Goal: Information Seeking & Learning: Learn about a topic

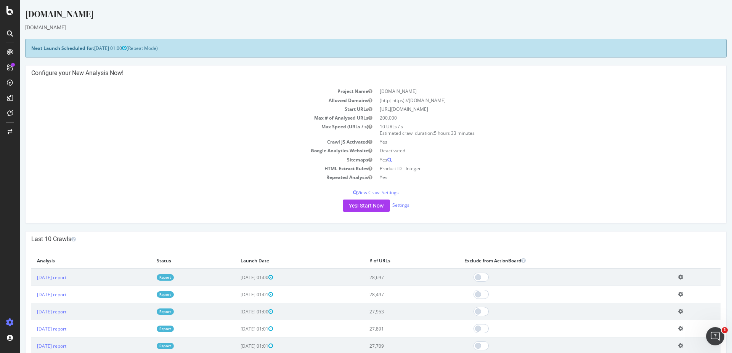
click at [174, 278] on link "Report" at bounding box center [165, 278] width 17 height 6
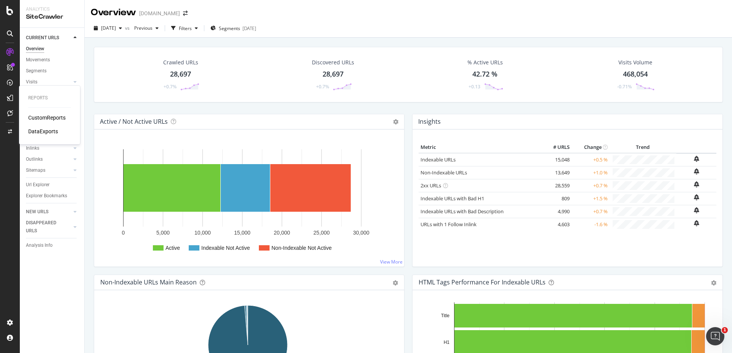
click at [41, 116] on div "CustomReports" at bounding box center [46, 118] width 37 height 8
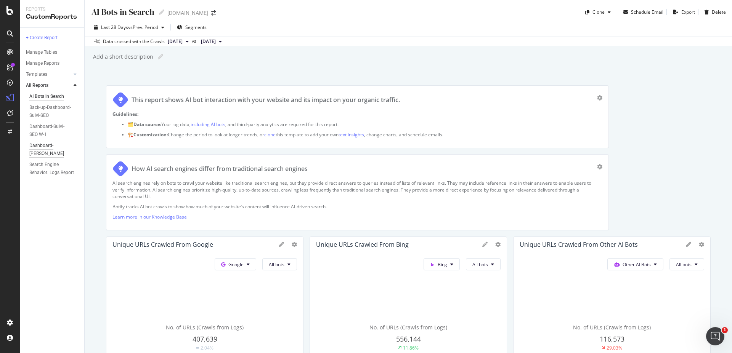
click at [41, 148] on div "Dashboard-Suivi-SEO YoY" at bounding box center [51, 150] width 44 height 16
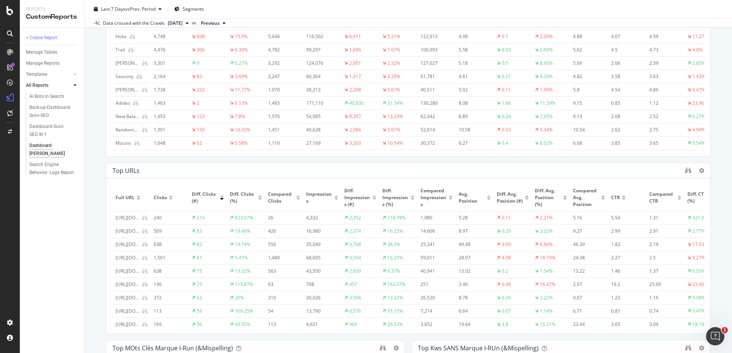
scroll to position [320, 0]
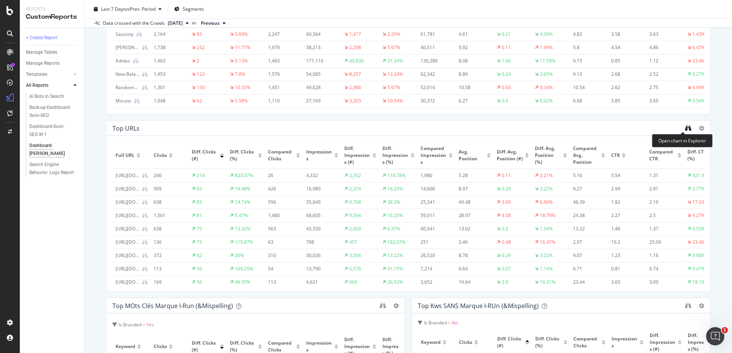
click at [685, 126] on icon "binoculars" at bounding box center [688, 128] width 6 height 6
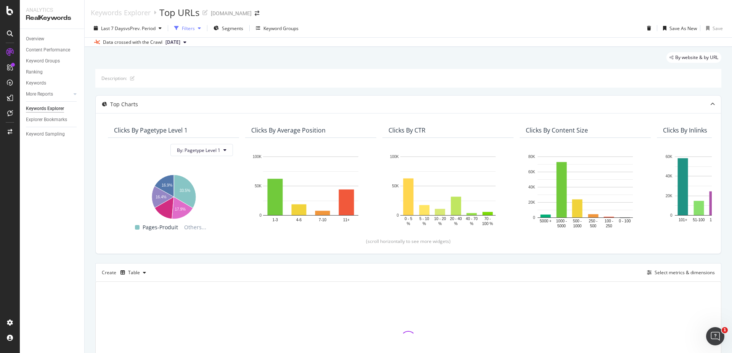
click at [196, 27] on div "button" at bounding box center [199, 28] width 9 height 5
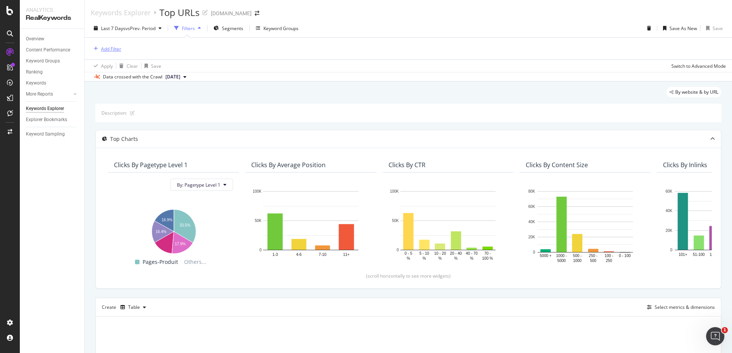
click at [116, 49] on div "Add Filter" at bounding box center [111, 49] width 20 height 6
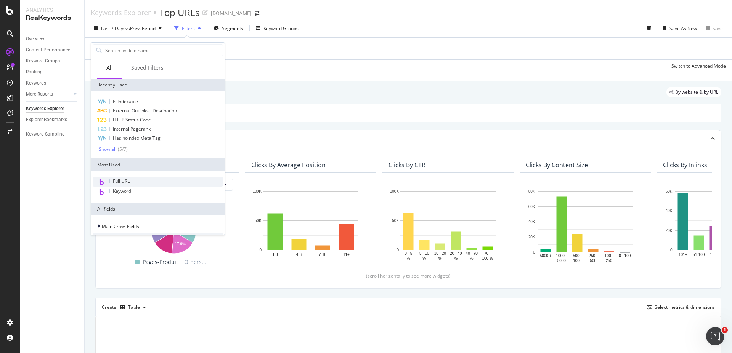
click at [135, 182] on div "Full URL" at bounding box center [158, 182] width 130 height 10
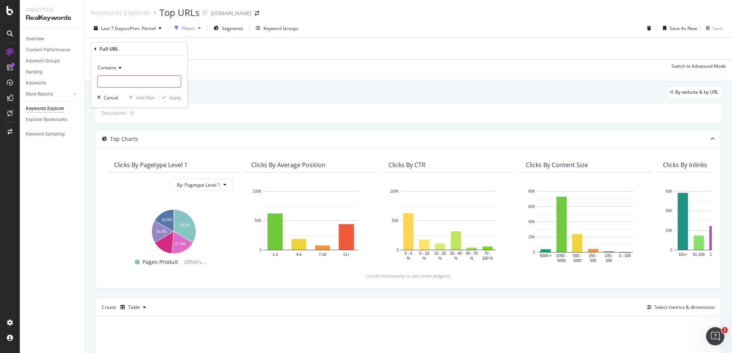
click at [112, 80] on input "text" at bounding box center [139, 82] width 83 height 12
paste input "[URL][DOMAIN_NAME]"
type input "[URL][DOMAIN_NAME]"
click at [176, 96] on div "Apply" at bounding box center [175, 98] width 12 height 6
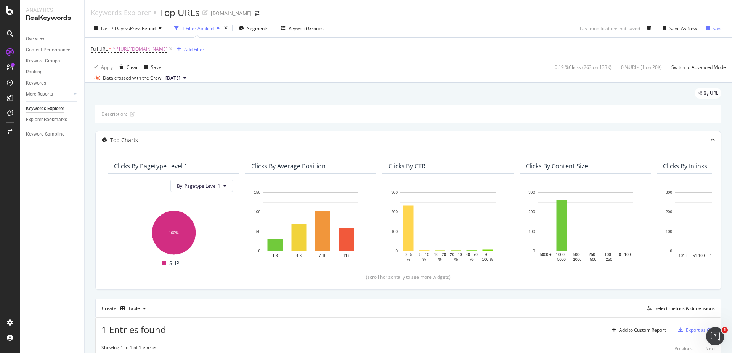
click at [220, 27] on icon "button" at bounding box center [218, 28] width 3 height 5
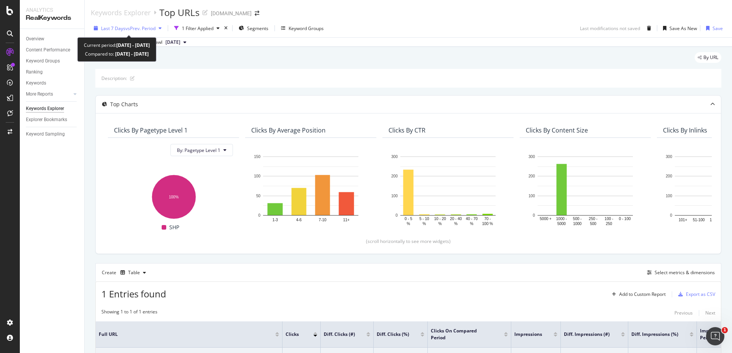
click at [162, 29] on icon "button" at bounding box center [160, 28] width 3 height 5
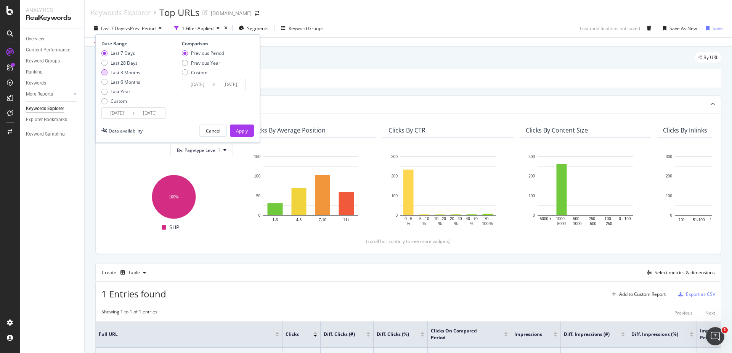
click at [130, 73] on div "Last 3 Months" at bounding box center [126, 72] width 30 height 6
type input "[DATE]"
click at [156, 27] on span "vs Prev. Period" at bounding box center [140, 28] width 30 height 6
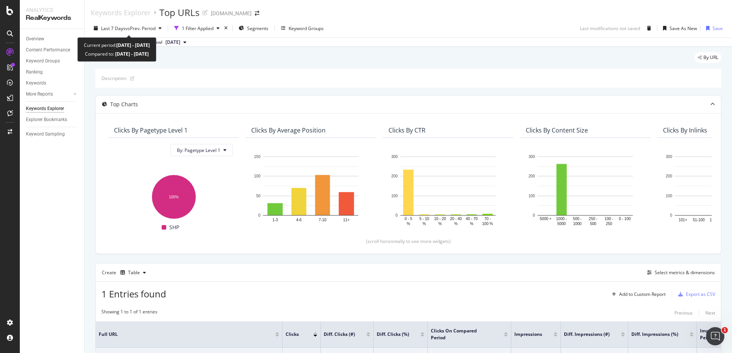
click at [156, 27] on span "vs Prev. Period" at bounding box center [140, 28] width 30 height 6
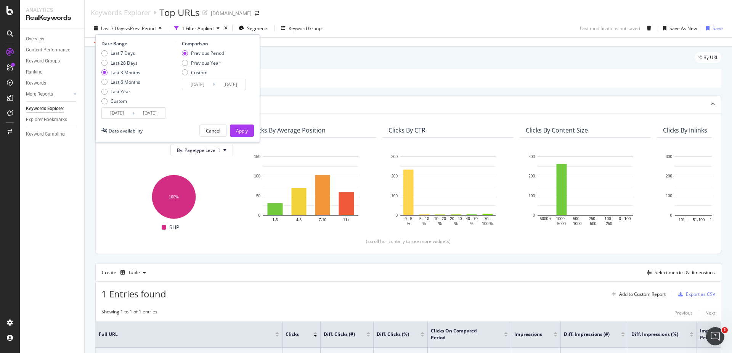
click at [123, 112] on input "[DATE]" at bounding box center [117, 113] width 31 height 11
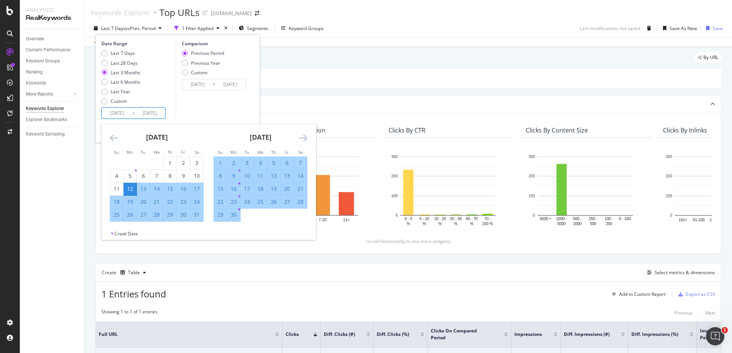
click at [117, 111] on input "[DATE]" at bounding box center [117, 113] width 31 height 11
click at [121, 117] on input "[DATE]" at bounding box center [117, 113] width 31 height 11
click at [304, 138] on icon "Move forward to switch to the next month." at bounding box center [303, 137] width 8 height 9
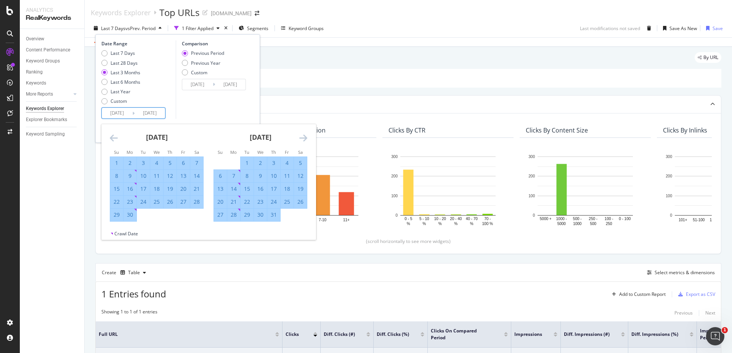
click at [304, 138] on icon "Move forward to switch to the next month." at bounding box center [303, 137] width 8 height 9
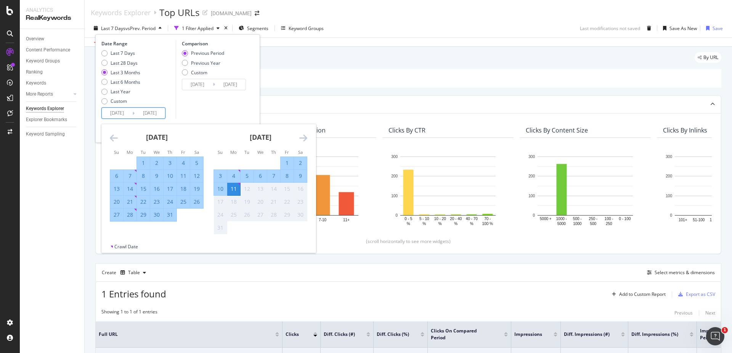
click at [235, 189] on div "11" at bounding box center [233, 189] width 13 height 8
type input "[DATE]"
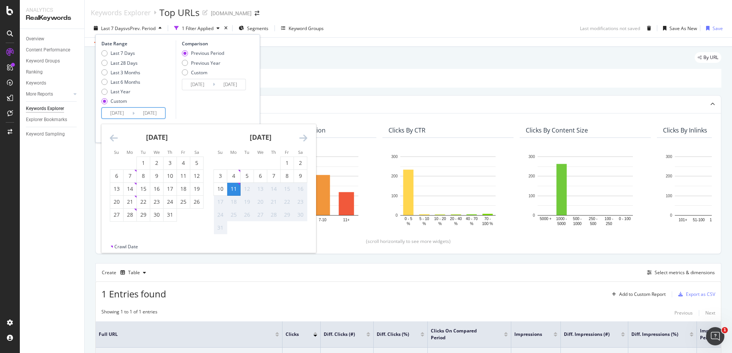
click at [235, 189] on div "11" at bounding box center [233, 189] width 13 height 8
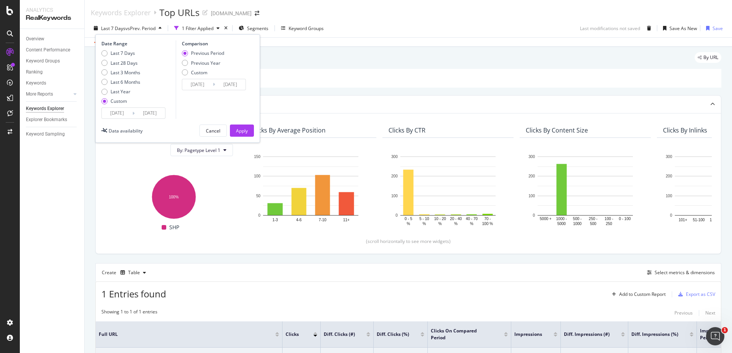
click at [217, 84] on input "[DATE]" at bounding box center [230, 84] width 31 height 11
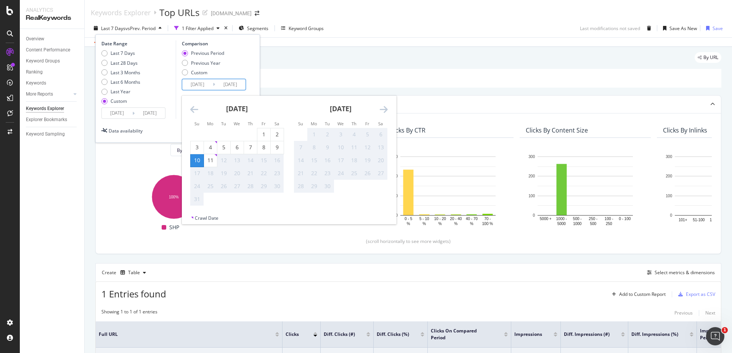
click at [194, 108] on icon "Move backward to switch to the previous month." at bounding box center [194, 109] width 8 height 9
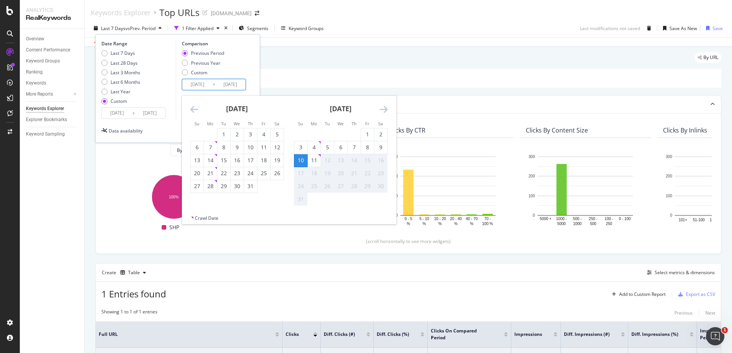
click at [194, 108] on icon "Move backward to switch to the previous month." at bounding box center [194, 109] width 8 height 9
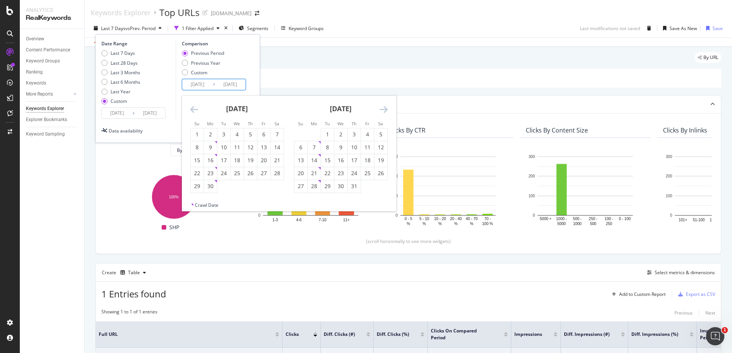
click at [194, 108] on icon "Move backward to switch to the previous month." at bounding box center [194, 109] width 8 height 9
click at [197, 161] on div "11" at bounding box center [197, 161] width 13 height 8
type input "[DATE]"
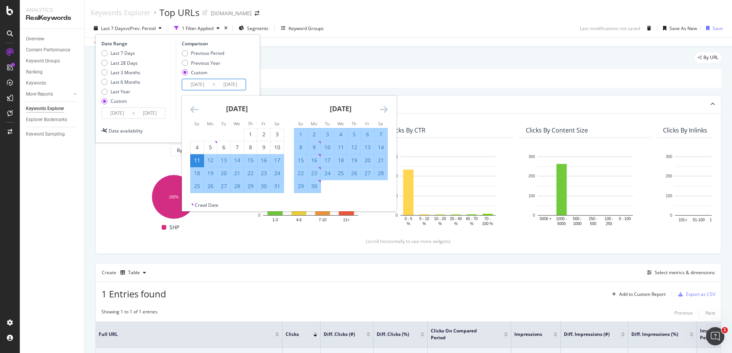
click at [197, 161] on div "11" at bounding box center [197, 161] width 13 height 8
type input "[DATE]"
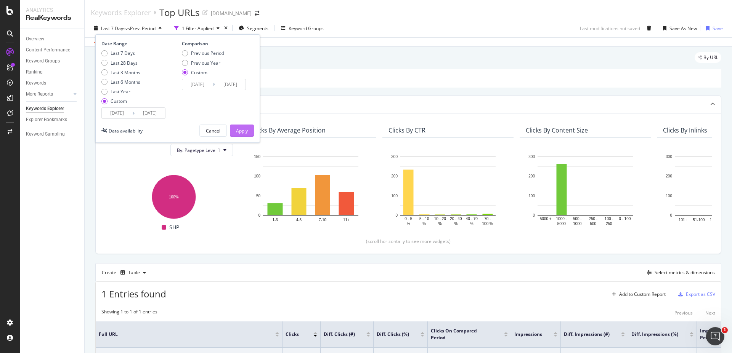
click at [241, 132] on div "Apply" at bounding box center [242, 131] width 12 height 6
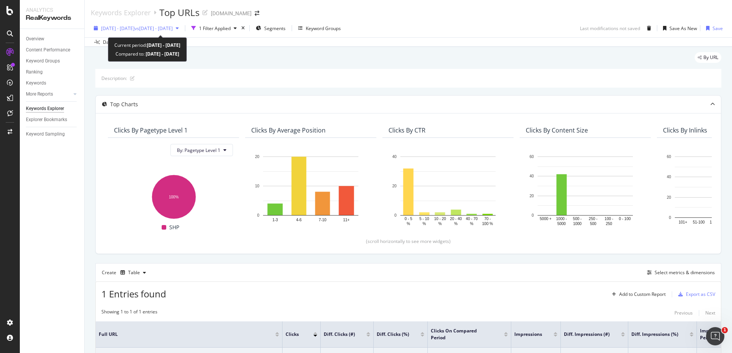
click at [173, 30] on span "vs [DATE] - [DATE]" at bounding box center [154, 28] width 38 height 6
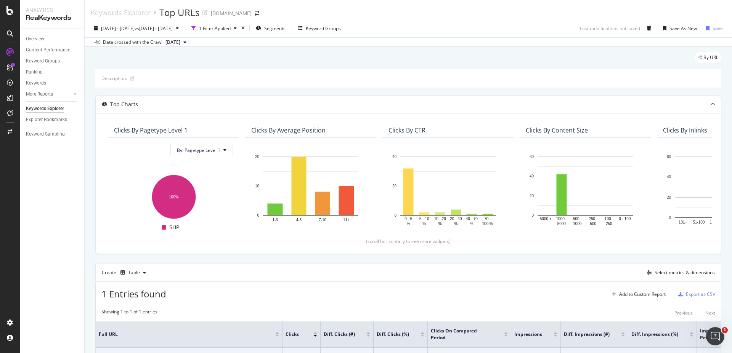
click at [308, 47] on div "[DATE] - [DATE] vs [DATE] - [DATE] 1 Filter Applied Segments Keyword Groups Las…" at bounding box center [408, 33] width 647 height 28
click at [231, 27] on div "1 Filter Applied" at bounding box center [215, 28] width 32 height 6
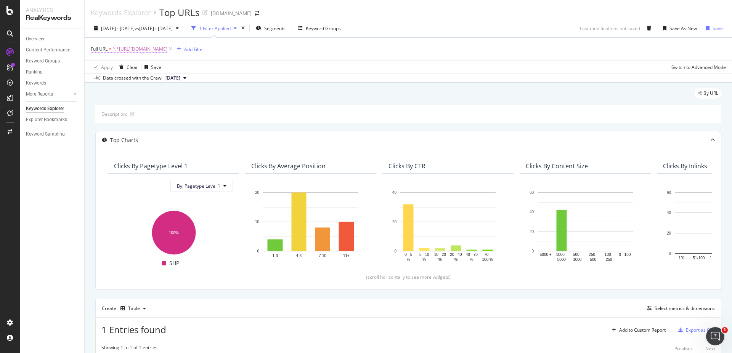
click at [167, 49] on span "^.*[URL][DOMAIN_NAME]" at bounding box center [139, 49] width 55 height 11
click at [139, 77] on input "[URL][DOMAIN_NAME]" at bounding box center [134, 81] width 72 height 12
paste input "aussures-randonnee/quelles-marques-de-chaussures-de-randonnee-choisir"
type input "[URL][DOMAIN_NAME]"
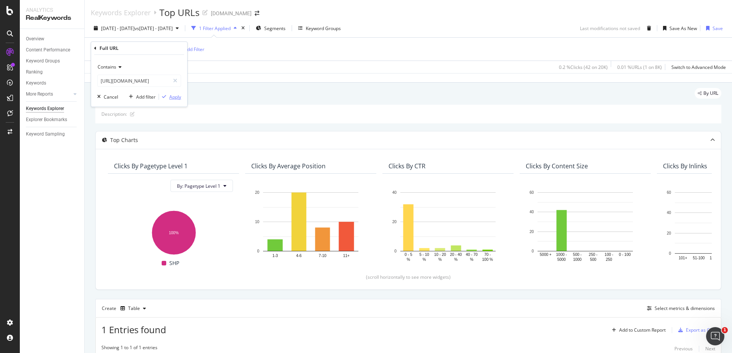
scroll to position [0, 0]
click at [171, 96] on div "Apply" at bounding box center [175, 97] width 12 height 6
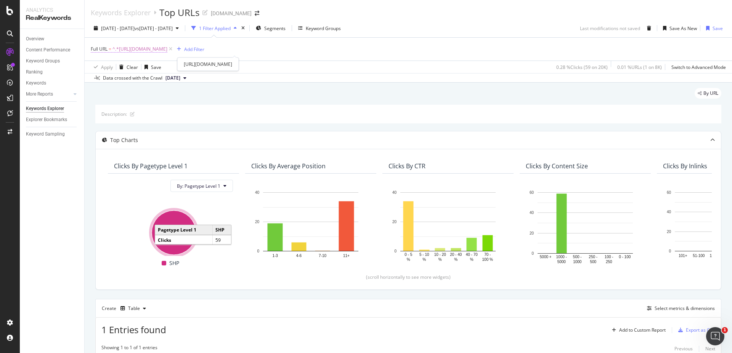
click at [167, 52] on span "^.*[URL][DOMAIN_NAME]" at bounding box center [139, 49] width 55 height 11
click at [146, 76] on input "[URL][DOMAIN_NAME]" at bounding box center [134, 81] width 72 height 12
paste input "[URL][DOMAIN_NAME]"
type input "[URL][DOMAIN_NAME]"
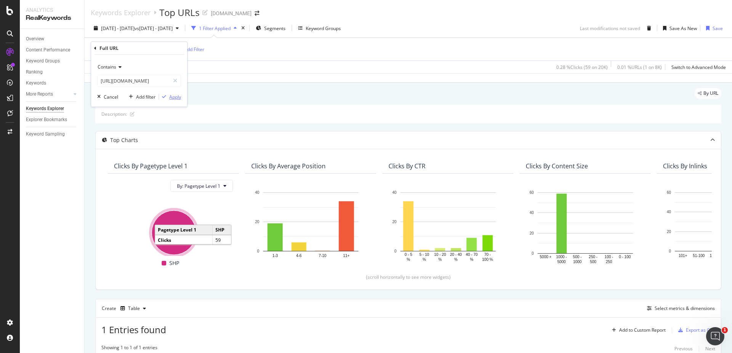
click at [178, 98] on div "Apply" at bounding box center [175, 97] width 12 height 6
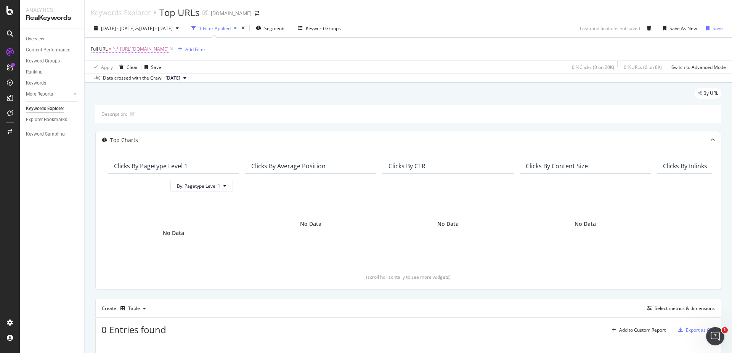
click at [169, 48] on span "^.* [URL][DOMAIN_NAME]" at bounding box center [140, 49] width 56 height 11
click at [101, 80] on input "[URL][DOMAIN_NAME]" at bounding box center [134, 81] width 72 height 12
type input "="
paste input "[URL][DOMAIN_NAME]"
type input "[URL][DOMAIN_NAME]"
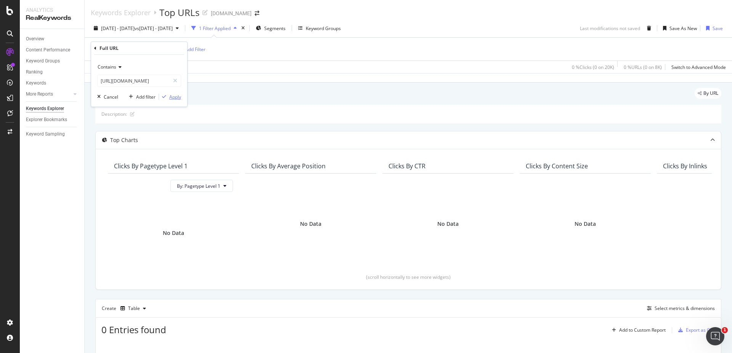
click at [170, 98] on div "Apply" at bounding box center [175, 97] width 12 height 6
click at [175, 48] on icon at bounding box center [172, 49] width 6 height 8
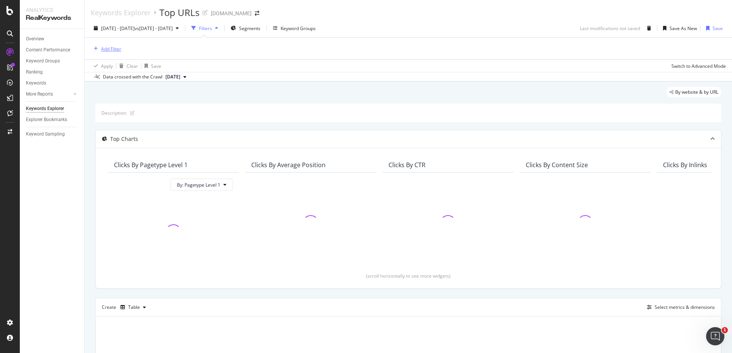
click at [116, 49] on div "Add Filter" at bounding box center [111, 49] width 20 height 6
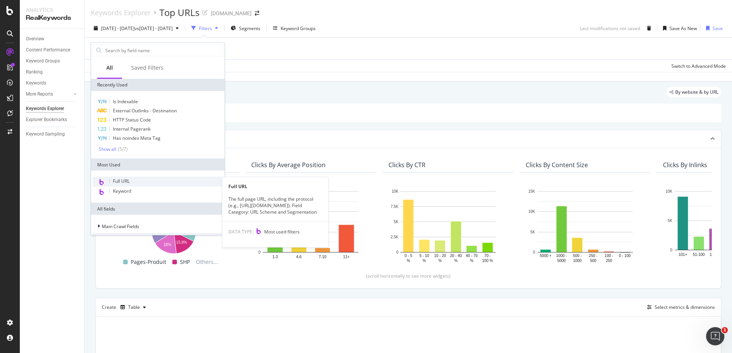
click at [127, 182] on span "Full URL" at bounding box center [121, 181] width 17 height 6
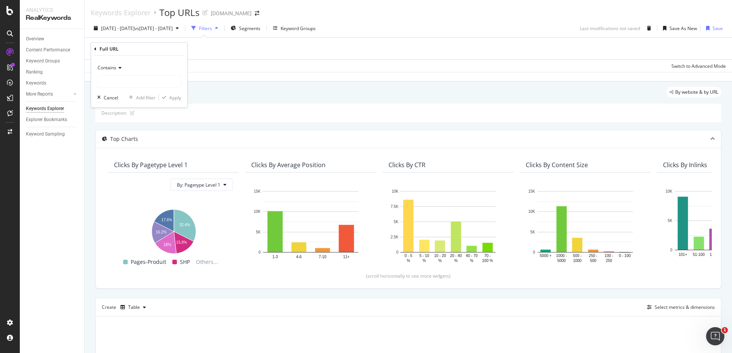
click at [120, 73] on div "Contains" at bounding box center [139, 68] width 84 height 12
click at [117, 85] on span "Equal to" at bounding box center [109, 83] width 17 height 6
click at [116, 83] on input "text" at bounding box center [139, 82] width 83 height 12
paste input "[URL][DOMAIN_NAME]"
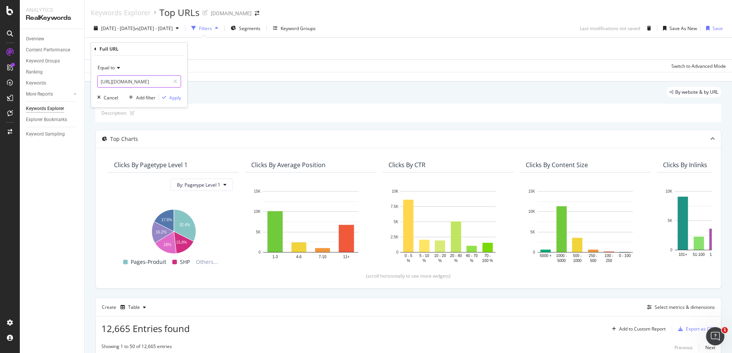
type input "[URL][DOMAIN_NAME]"
click at [178, 97] on div "Apply" at bounding box center [175, 98] width 12 height 6
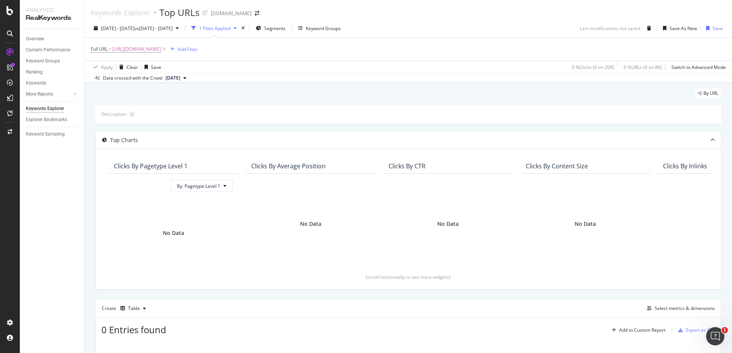
click at [231, 28] on div "1 Filter Applied" at bounding box center [215, 28] width 32 height 6
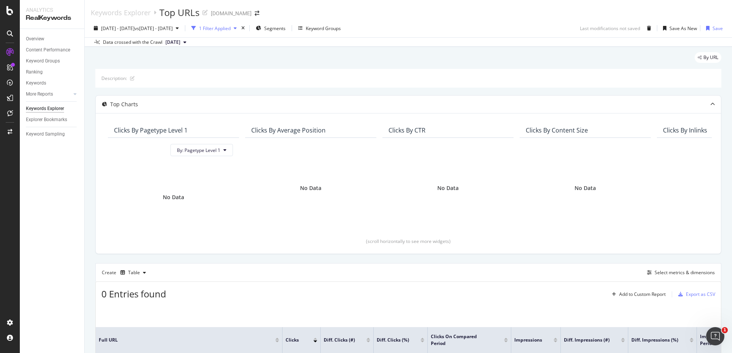
click at [231, 28] on div "1 Filter Applied" at bounding box center [215, 28] width 32 height 6
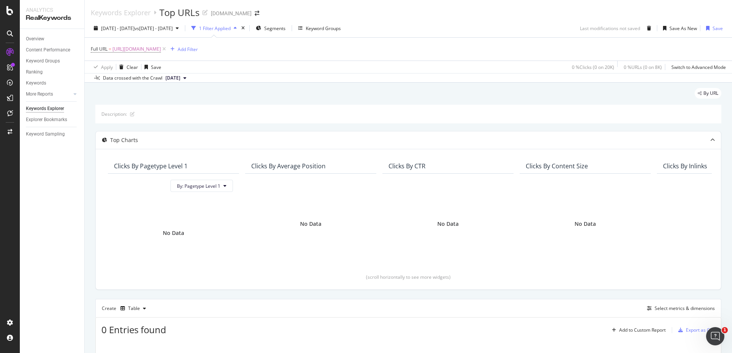
click at [167, 49] on icon at bounding box center [164, 49] width 6 height 8
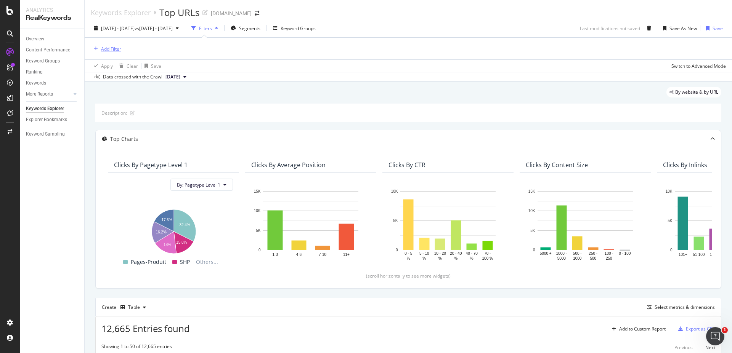
click at [106, 49] on div "Add Filter" at bounding box center [111, 49] width 20 height 6
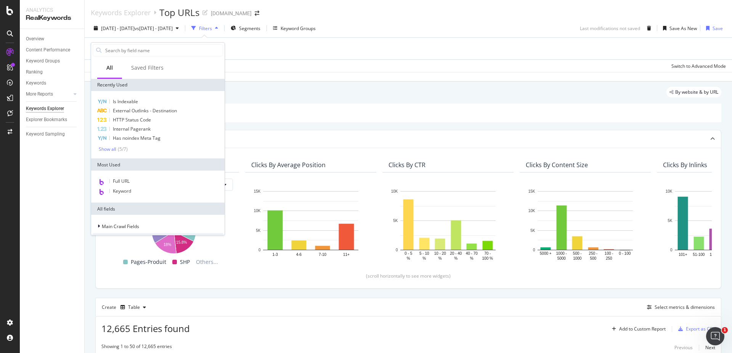
click at [218, 26] on icon "button" at bounding box center [216, 28] width 3 height 5
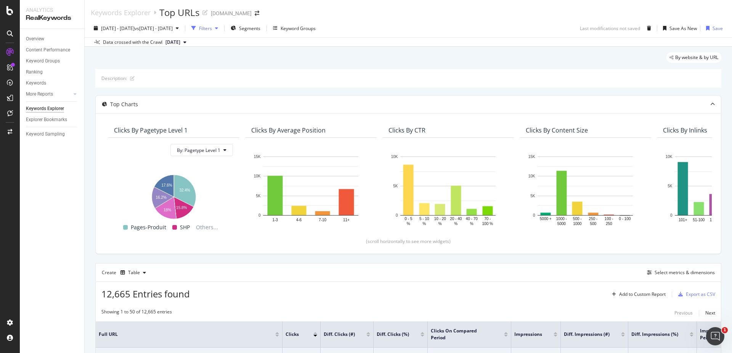
click at [221, 25] on div "Filters" at bounding box center [204, 27] width 33 height 11
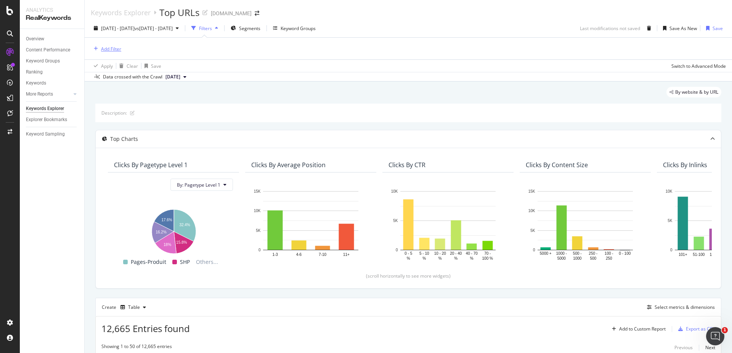
click at [107, 48] on div "Add Filter" at bounding box center [111, 49] width 20 height 6
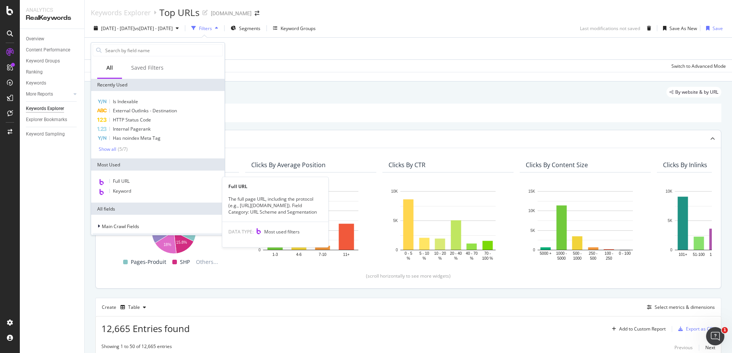
click at [123, 178] on span "Full URL" at bounding box center [121, 181] width 17 height 6
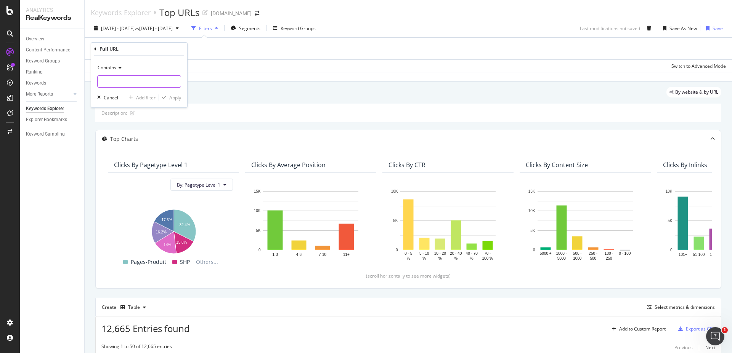
click at [145, 79] on input "text" at bounding box center [139, 82] width 83 height 12
paste input "[URL][DOMAIN_NAME]"
type input "[URL][DOMAIN_NAME]"
click at [177, 98] on div "Apply" at bounding box center [175, 98] width 12 height 6
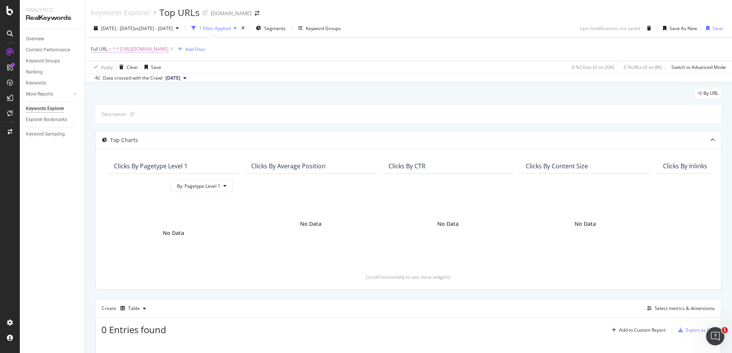
click at [169, 47] on span "^.* [URL][DOMAIN_NAME]" at bounding box center [140, 49] width 56 height 11
click at [160, 81] on input "[URL][DOMAIN_NAME]" at bounding box center [134, 81] width 72 height 12
click at [168, 82] on input "[URL][DOMAIN_NAME]" at bounding box center [134, 81] width 72 height 12
click at [126, 82] on input "[URL][DOMAIN_NAME]" at bounding box center [134, 81] width 72 height 12
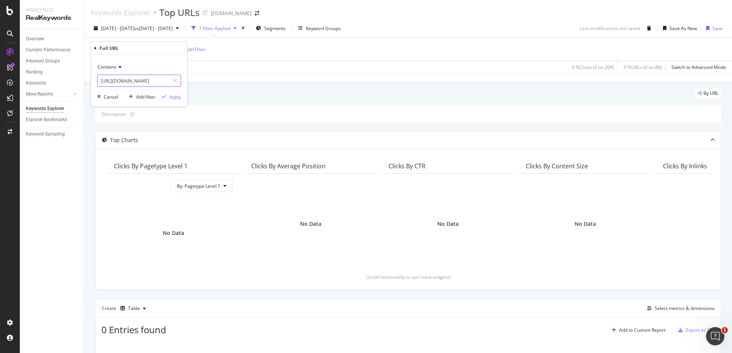
drag, startPoint x: 118, startPoint y: 82, endPoint x: 182, endPoint y: 86, distance: 64.2
click at [182, 86] on div "Contains [URL][DOMAIN_NAME] Cancel Add filter Apply" at bounding box center [139, 81] width 96 height 52
type input "[URL][DOMAIN_NAME]"
click at [177, 96] on div "Apply" at bounding box center [175, 97] width 12 height 6
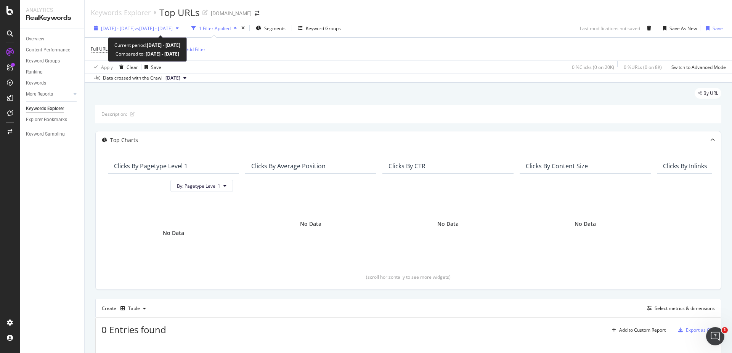
click at [135, 27] on span "[DATE] - [DATE]" at bounding box center [118, 28] width 34 height 6
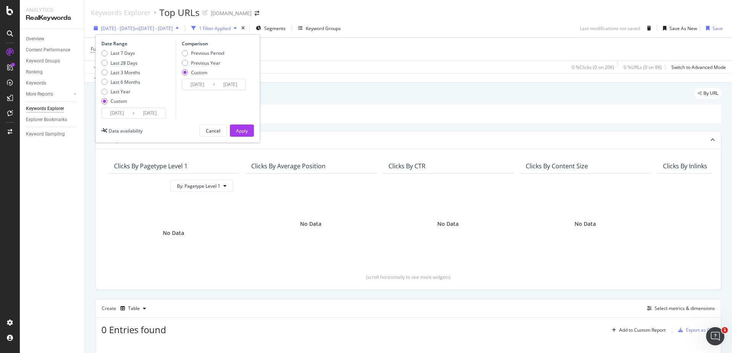
click at [173, 26] on span "vs [DATE] - [DATE]" at bounding box center [154, 28] width 38 height 6
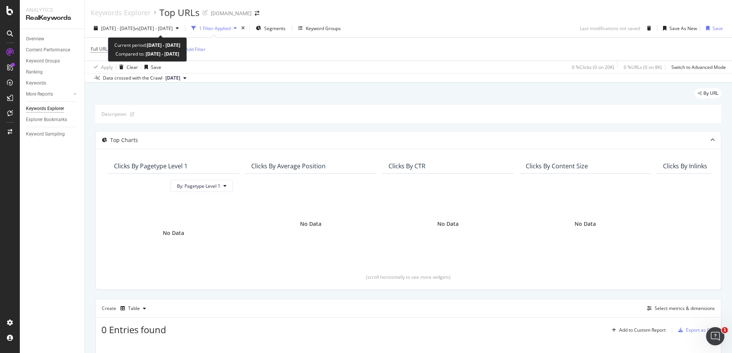
click at [173, 26] on span "vs [DATE] - [DATE]" at bounding box center [154, 28] width 38 height 6
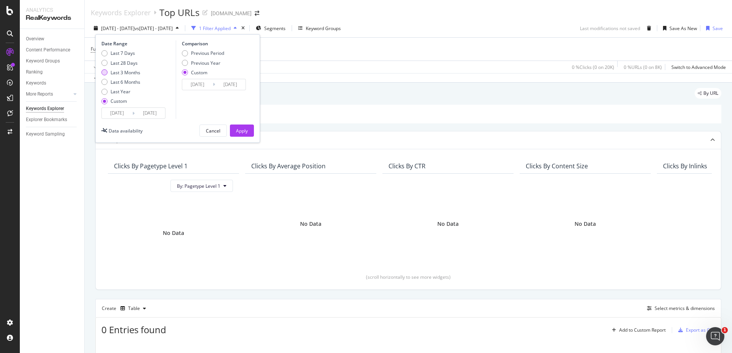
click at [128, 71] on div "Last 3 Months" at bounding box center [126, 72] width 30 height 6
type input "[DATE]"
click at [209, 53] on div "Previous Period" at bounding box center [207, 53] width 33 height 6
type input "[DATE]"
click at [241, 128] on div "Apply" at bounding box center [242, 131] width 12 height 6
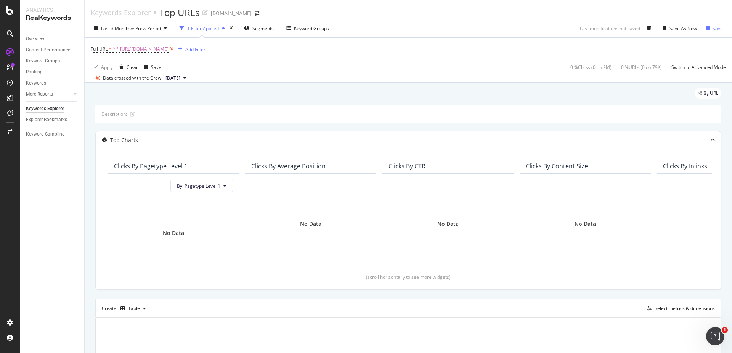
click at [175, 47] on icon at bounding box center [172, 49] width 6 height 8
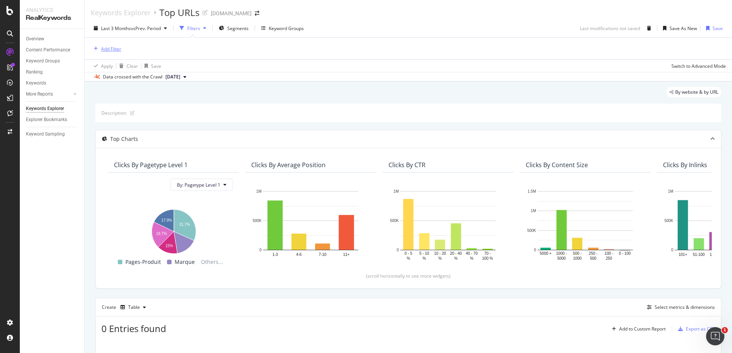
click at [118, 49] on div "Add Filter" at bounding box center [111, 49] width 20 height 6
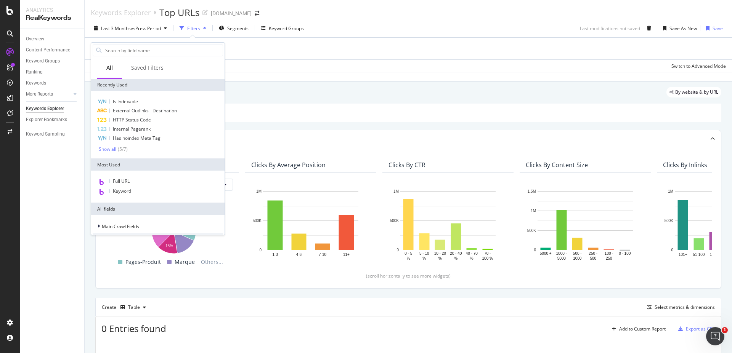
click at [425, 81] on div "Data crossed with the Crawl [DATE]" at bounding box center [408, 76] width 647 height 9
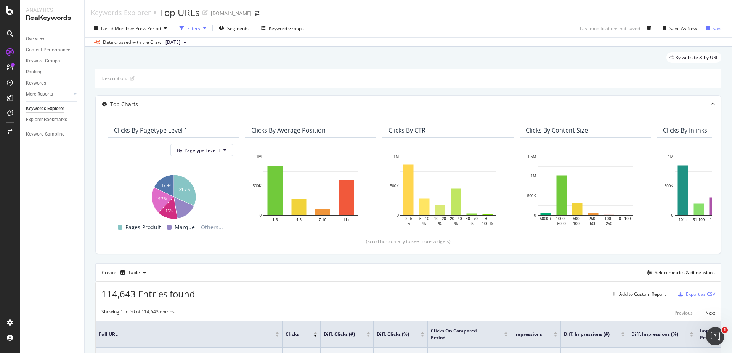
click at [198, 29] on div "Filters" at bounding box center [193, 28] width 13 height 6
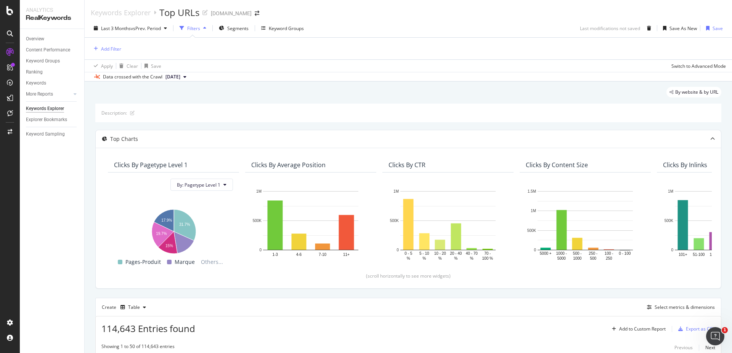
click at [221, 51] on div "Add Filter" at bounding box center [408, 49] width 635 height 22
click at [108, 52] on div "Add Filter" at bounding box center [111, 49] width 20 height 6
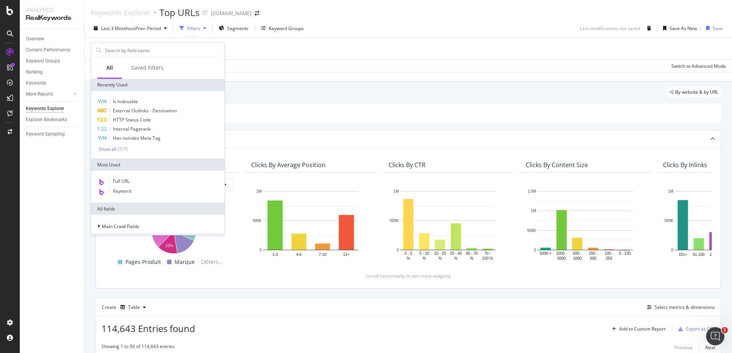
click at [133, 182] on div "Full URL" at bounding box center [158, 182] width 130 height 10
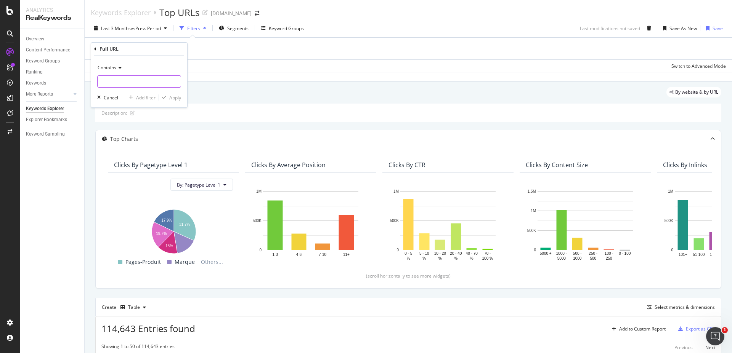
click at [137, 82] on input "text" at bounding box center [139, 82] width 83 height 12
paste input "[URL][DOMAIN_NAME]"
type input "[URL][DOMAIN_NAME]"
click at [171, 99] on div "Apply" at bounding box center [175, 98] width 12 height 6
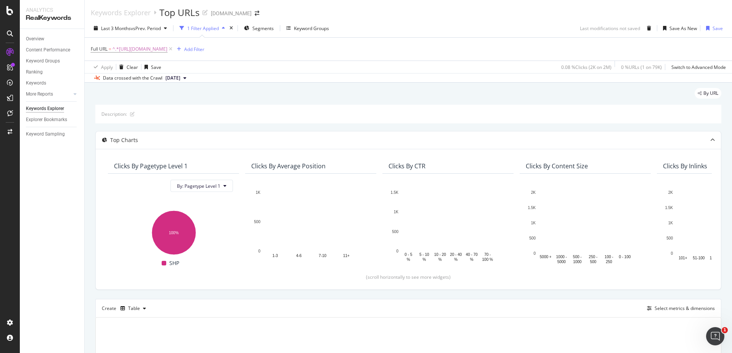
scroll to position [105, 0]
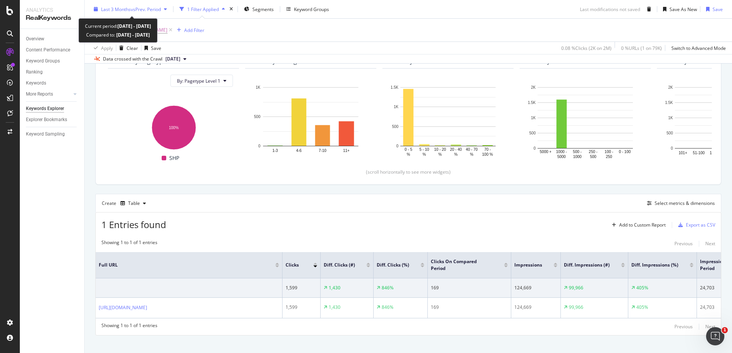
click at [136, 11] on span "vs Prev. Period" at bounding box center [146, 9] width 30 height 6
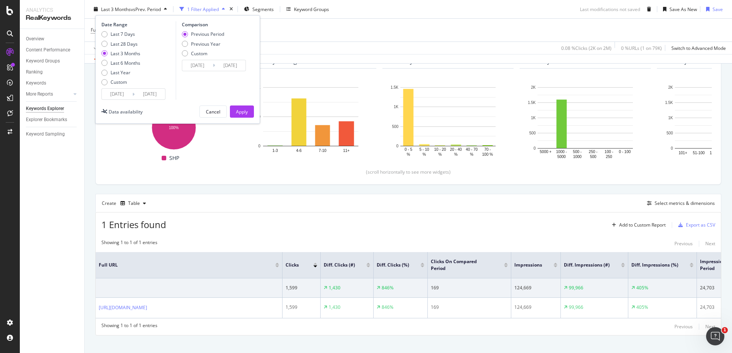
click at [120, 97] on input "[DATE]" at bounding box center [117, 94] width 31 height 11
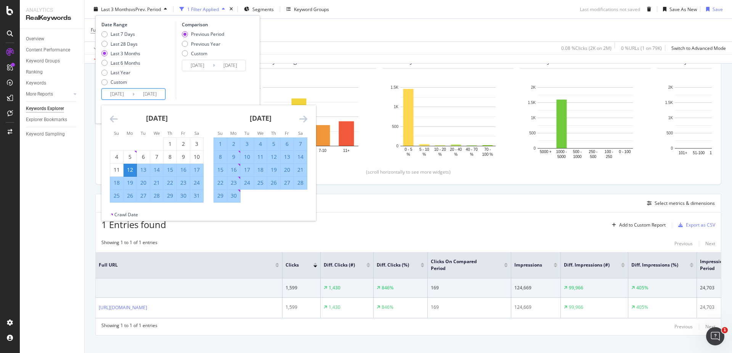
click at [305, 119] on icon "Move forward to switch to the next month." at bounding box center [303, 118] width 8 height 9
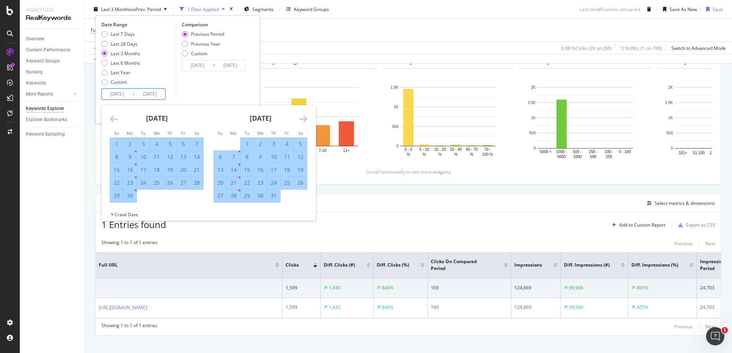
click at [305, 119] on icon "Move forward to switch to the next month." at bounding box center [303, 118] width 8 height 9
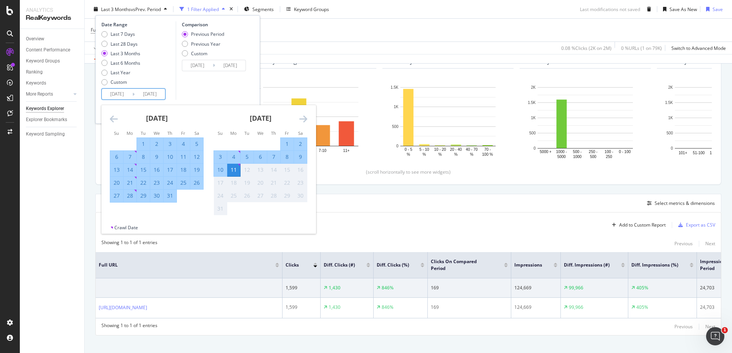
click at [286, 143] on div "1" at bounding box center [287, 144] width 13 height 8
type input "[DATE]"
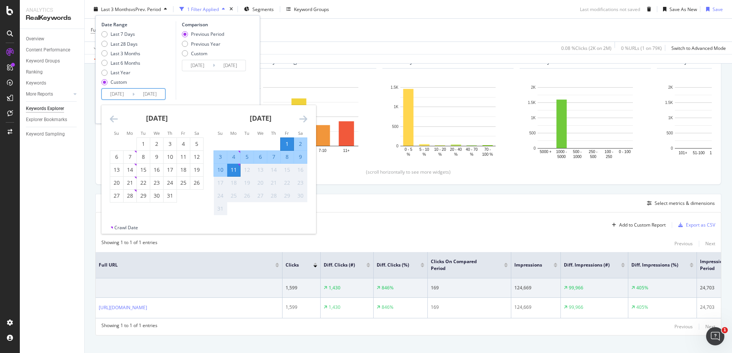
click at [232, 171] on div "11" at bounding box center [233, 170] width 13 height 8
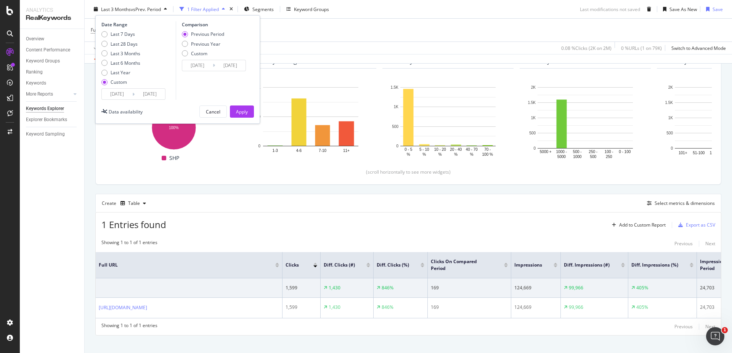
click at [201, 65] on input "[DATE]" at bounding box center [197, 65] width 31 height 11
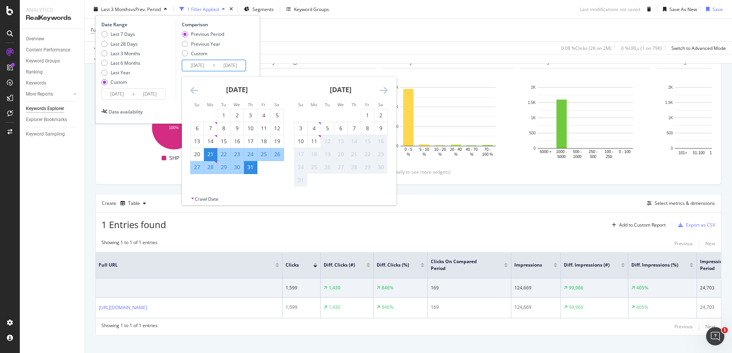
click at [192, 92] on icon "Move backward to switch to the previous month." at bounding box center [194, 90] width 8 height 9
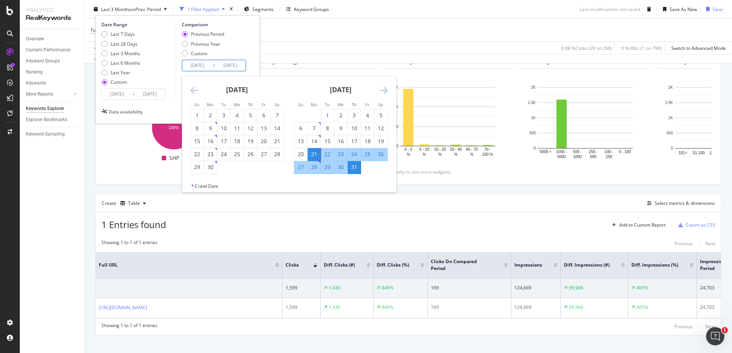
click at [192, 92] on icon "Move backward to switch to the previous month." at bounding box center [194, 90] width 8 height 9
click at [252, 114] on div "1" at bounding box center [250, 116] width 13 height 8
type input "[DATE]"
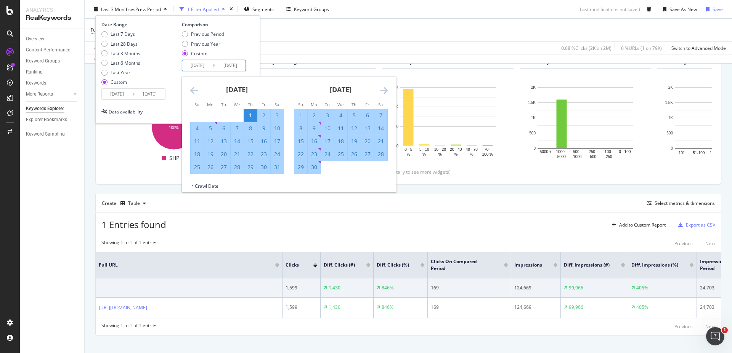
click at [199, 140] on div "11" at bounding box center [197, 142] width 13 height 8
type input "[DATE]"
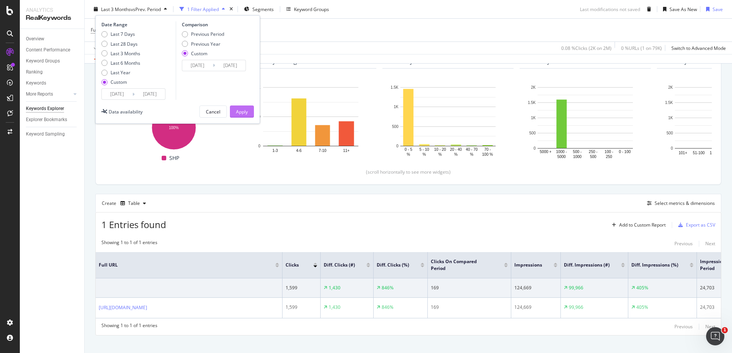
click at [242, 111] on div "Apply" at bounding box center [242, 111] width 12 height 6
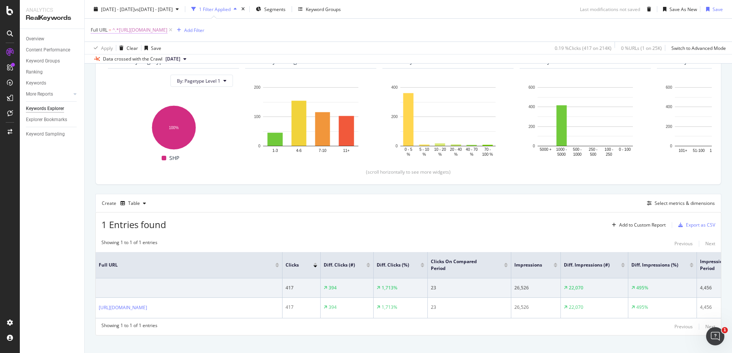
click at [167, 31] on span "^.*[URL][DOMAIN_NAME]" at bounding box center [139, 30] width 55 height 11
click at [126, 65] on input "[URL][DOMAIN_NAME]" at bounding box center [134, 62] width 72 height 12
paste input "aussures-randonnee/quelles-marques-de-chaussures-de-randonnee-choisir"
type input "[URL][DOMAIN_NAME]"
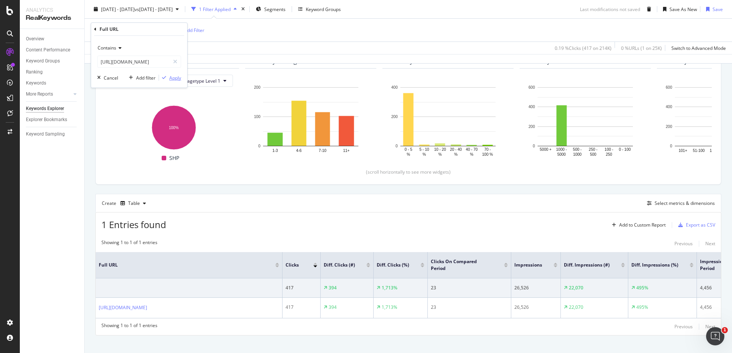
click at [164, 77] on div "button" at bounding box center [164, 78] width 10 height 5
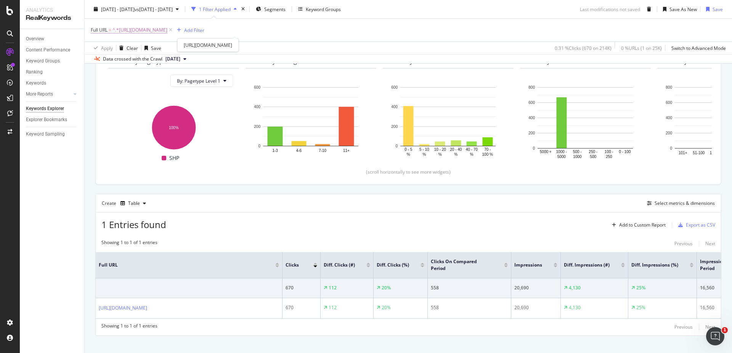
click at [164, 30] on span "^.*[URL][DOMAIN_NAME]" at bounding box center [139, 30] width 55 height 11
click at [133, 64] on input "[URL][DOMAIN_NAME]" at bounding box center [134, 62] width 72 height 12
paste input "[URL][DOMAIN_NAME]"
type input "[URL][DOMAIN_NAME]"
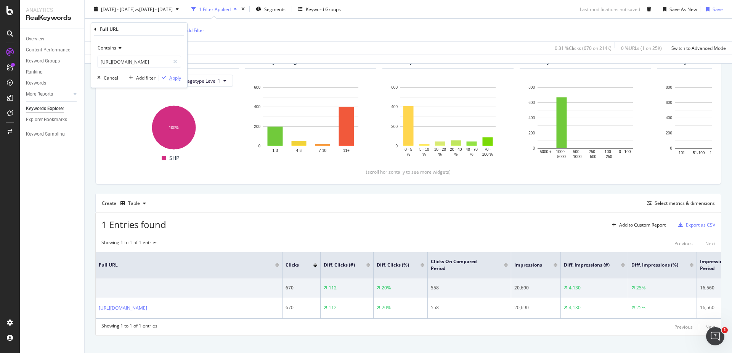
click at [179, 77] on div "Apply" at bounding box center [175, 78] width 12 height 6
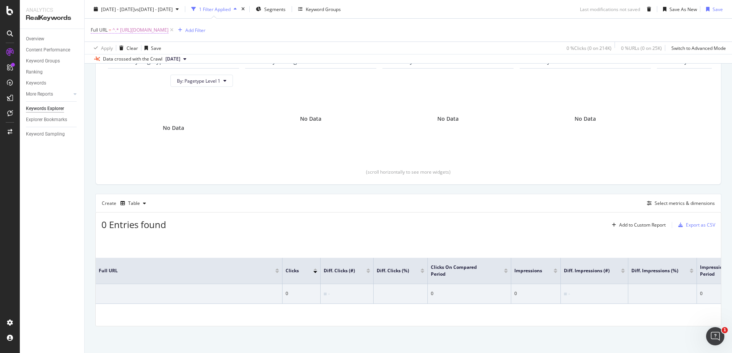
click at [169, 28] on span "^.* [URL][DOMAIN_NAME]" at bounding box center [140, 30] width 56 height 11
click at [102, 61] on input "[URL][DOMAIN_NAME]" at bounding box center [134, 62] width 72 height 12
click at [101, 63] on input "[URL][DOMAIN_NAME]" at bounding box center [134, 62] width 72 height 12
type input "[URL][DOMAIN_NAME]"
click at [169, 76] on div "Apply" at bounding box center [175, 78] width 12 height 6
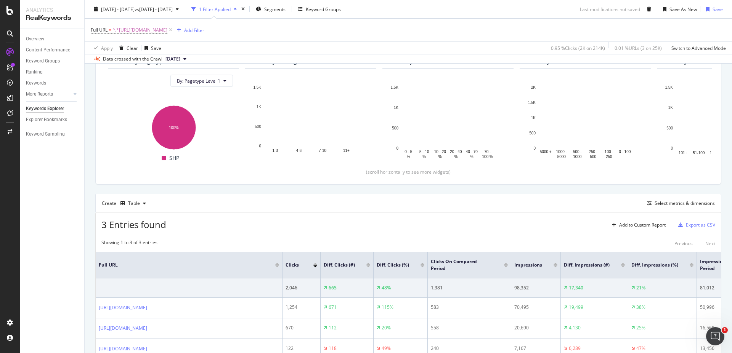
scroll to position [151, 0]
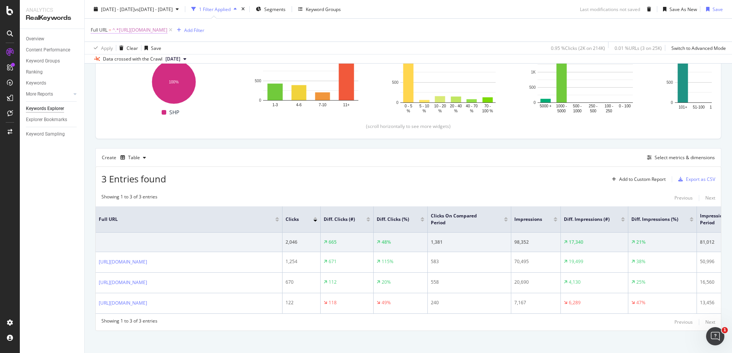
click at [167, 29] on span "^.*[URL][DOMAIN_NAME]" at bounding box center [139, 30] width 55 height 11
click at [125, 50] on div "Contains" at bounding box center [139, 48] width 84 height 12
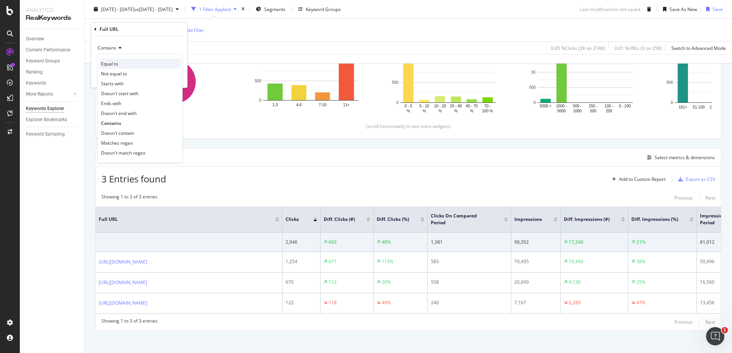
click at [123, 62] on div "Equal to" at bounding box center [140, 64] width 82 height 10
click at [130, 61] on input "text" at bounding box center [139, 62] width 83 height 12
paste input "[URL][DOMAIN_NAME]"
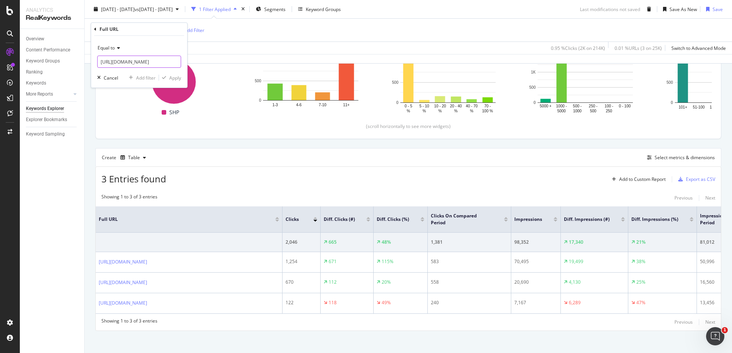
scroll to position [0, 55]
type input "[URL][DOMAIN_NAME]"
click at [175, 78] on div "Apply" at bounding box center [175, 78] width 12 height 6
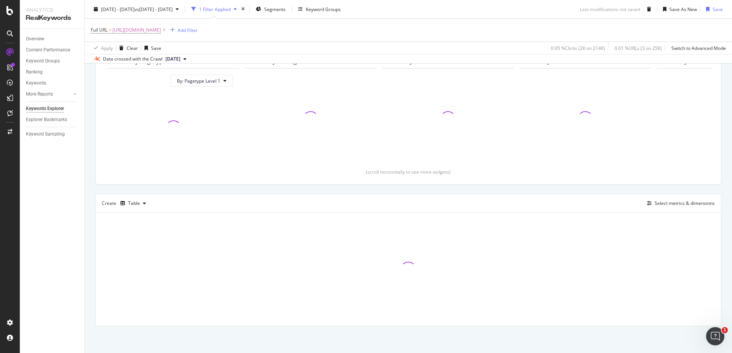
scroll to position [105, 0]
click at [145, 30] on span "[URL][DOMAIN_NAME]" at bounding box center [136, 30] width 48 height 11
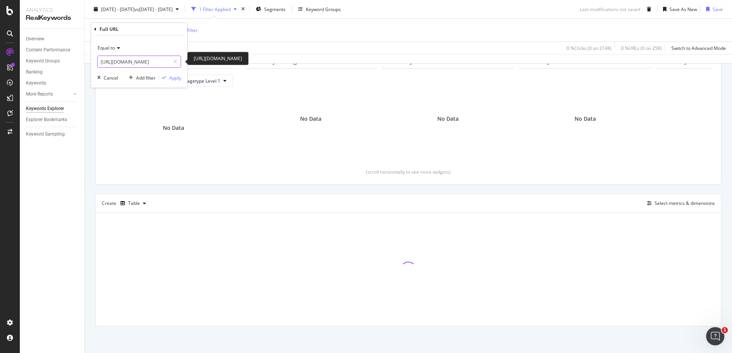
click at [103, 62] on input "[URL][DOMAIN_NAME]" at bounding box center [134, 62] width 72 height 12
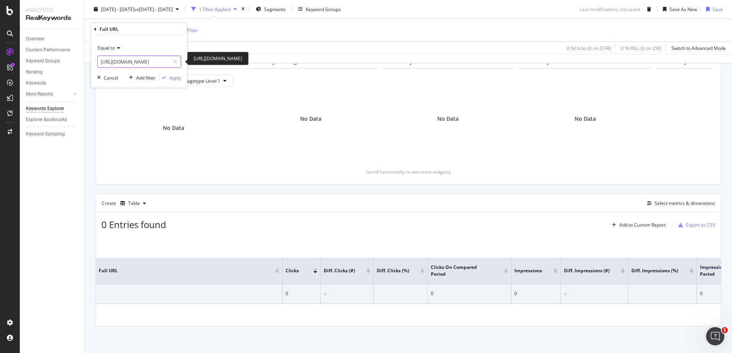
click at [101, 63] on input "[URL][DOMAIN_NAME]" at bounding box center [134, 62] width 72 height 12
type input "[URL][DOMAIN_NAME]"
click at [174, 75] on div "Apply" at bounding box center [175, 78] width 12 height 6
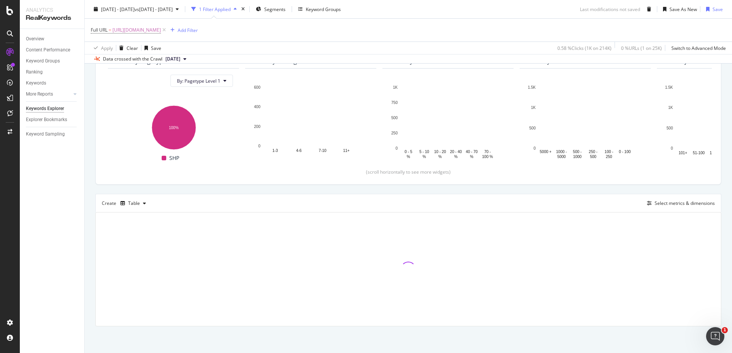
scroll to position [120, 0]
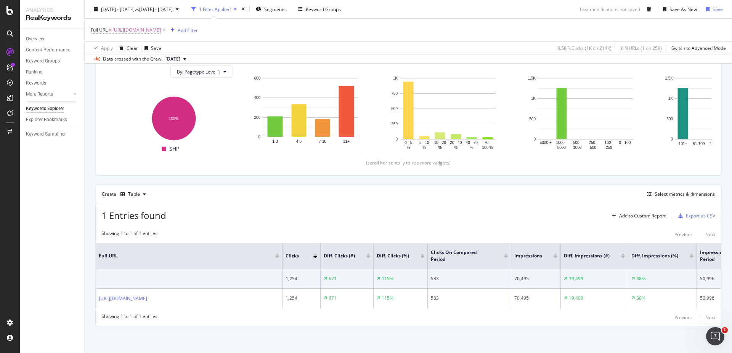
click at [161, 29] on span "[URL][DOMAIN_NAME]" at bounding box center [136, 30] width 48 height 11
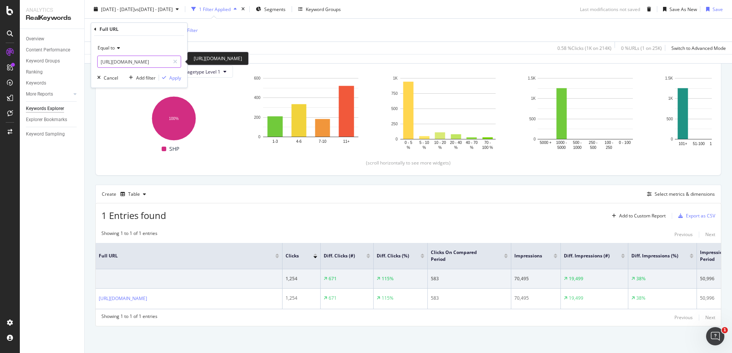
drag, startPoint x: 111, startPoint y: 66, endPoint x: 110, endPoint y: 62, distance: 4.1
click at [111, 66] on input "[URL][DOMAIN_NAME]" at bounding box center [134, 62] width 72 height 12
paste input "trail/comment-se-preparer-a-un-trail.html"
type input "[URL][DOMAIN_NAME]"
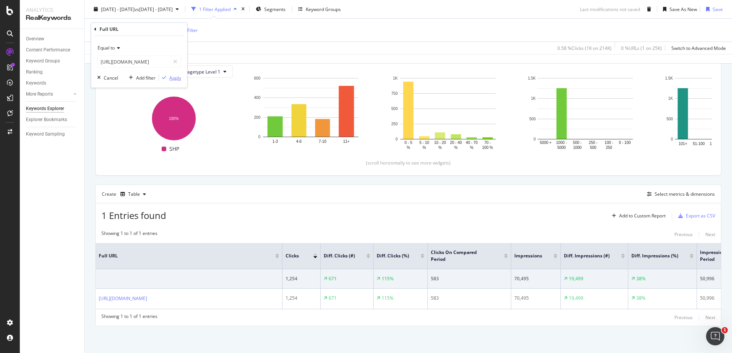
click at [173, 78] on div "Apply" at bounding box center [175, 78] width 12 height 6
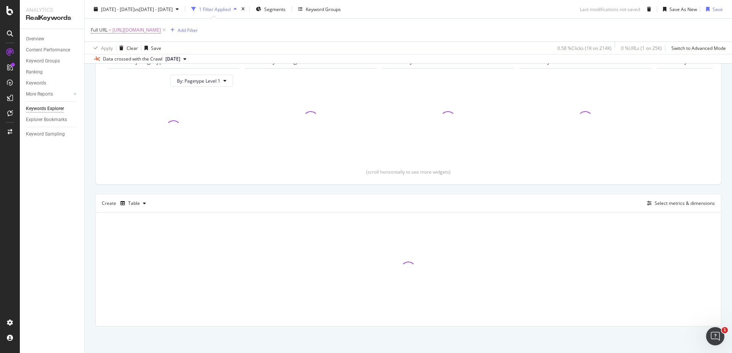
scroll to position [105, 0]
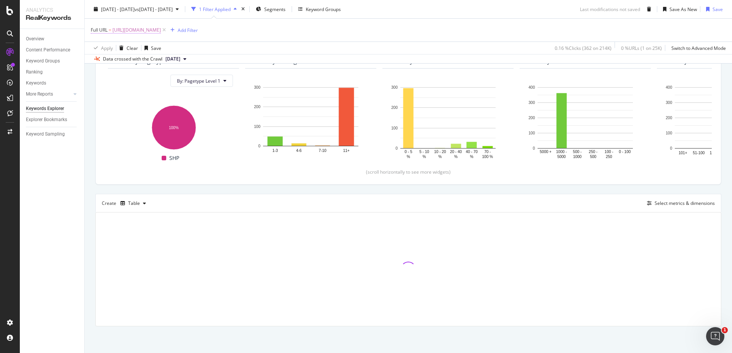
click at [161, 31] on span "[URL][DOMAIN_NAME]" at bounding box center [136, 30] width 48 height 11
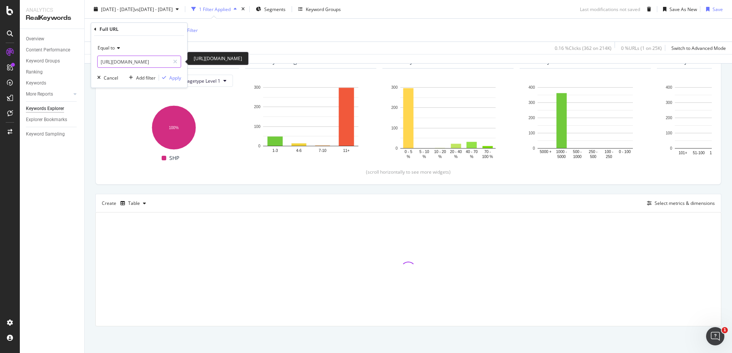
click at [101, 60] on input "[URL][DOMAIN_NAME]" at bounding box center [134, 62] width 72 height 12
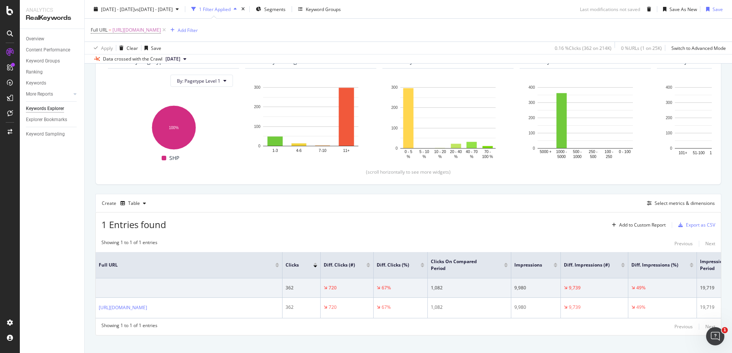
scroll to position [120, 0]
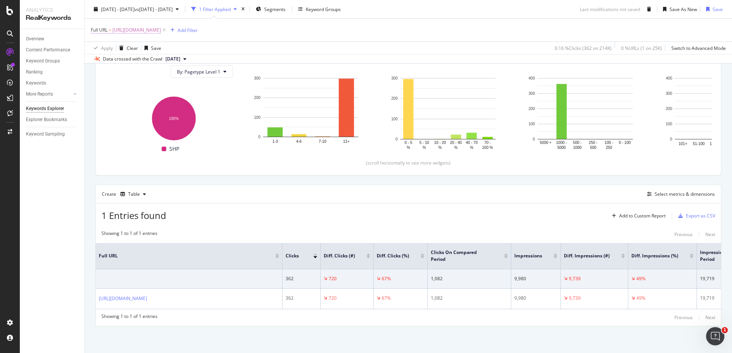
click at [111, 31] on span "=" at bounding box center [110, 30] width 3 height 6
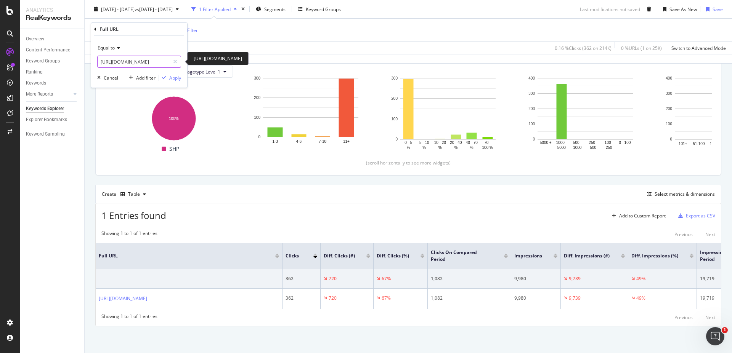
click at [101, 60] on input "[URL][DOMAIN_NAME]" at bounding box center [134, 62] width 72 height 12
click at [101, 62] on input "[URL][DOMAIN_NAME]" at bounding box center [134, 62] width 72 height 12
click at [176, 77] on div "Apply" at bounding box center [175, 78] width 12 height 6
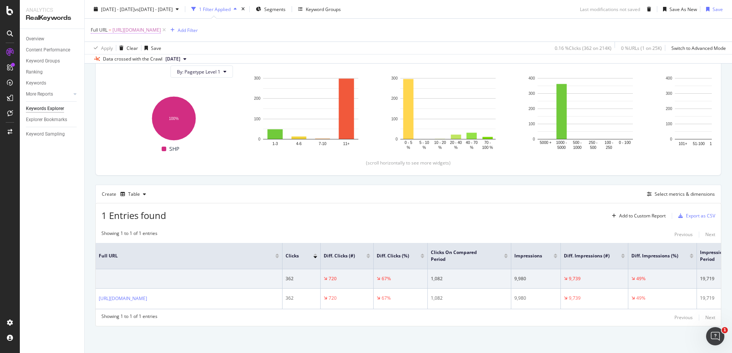
click at [161, 27] on span "[URL][DOMAIN_NAME]" at bounding box center [136, 30] width 48 height 11
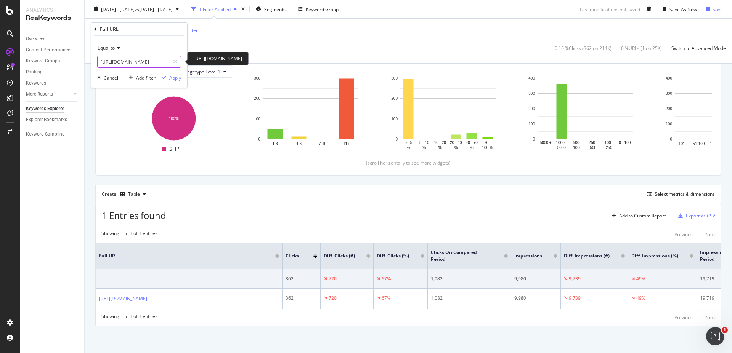
click at [154, 64] on input "[URL][DOMAIN_NAME]" at bounding box center [134, 62] width 72 height 12
paste input "running/debuter-la-course-a-pied"
type input "[URL][DOMAIN_NAME]"
click at [174, 79] on div "Apply" at bounding box center [175, 78] width 12 height 6
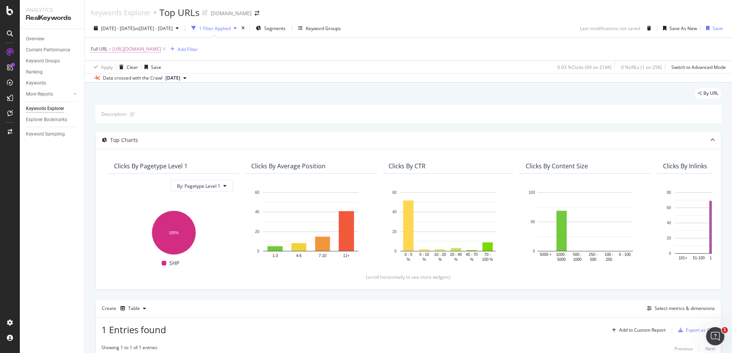
click at [161, 47] on span "[URL][DOMAIN_NAME]" at bounding box center [136, 49] width 48 height 11
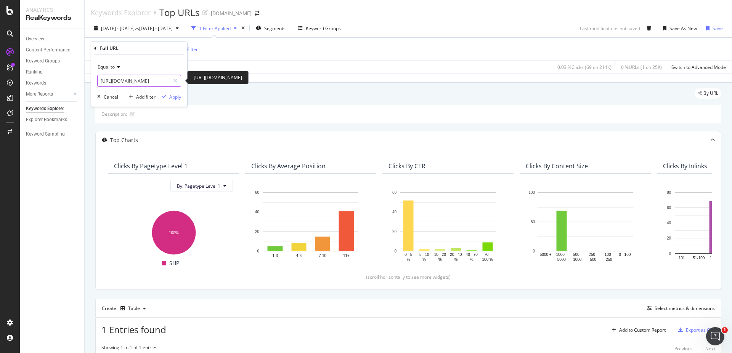
click at [125, 80] on input "[URL][DOMAIN_NAME]" at bounding box center [134, 81] width 72 height 12
paste input "ameliorer-vo2-max"
type input "[URL][DOMAIN_NAME]"
click at [174, 96] on div "Apply" at bounding box center [175, 97] width 12 height 6
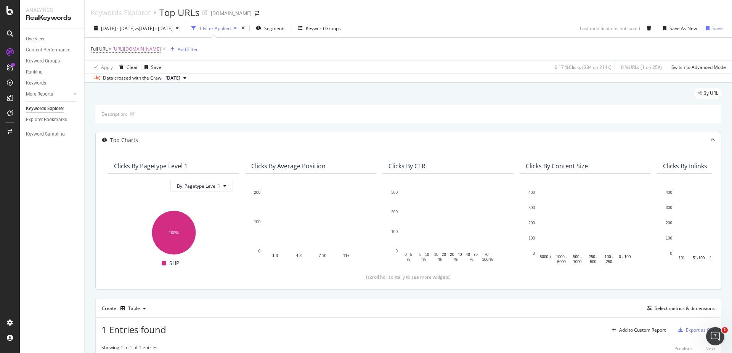
scroll to position [120, 0]
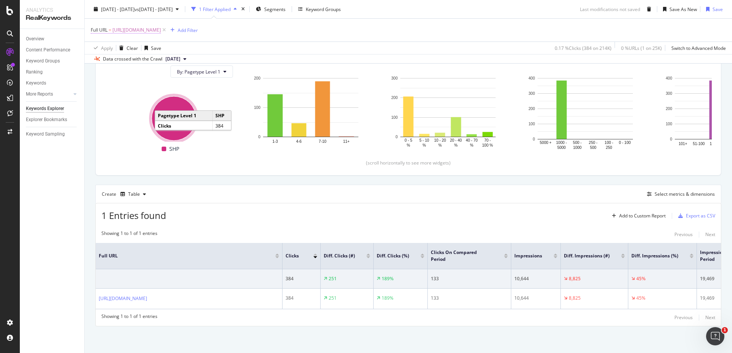
click at [161, 29] on span "[URL][DOMAIN_NAME]" at bounding box center [136, 30] width 48 height 11
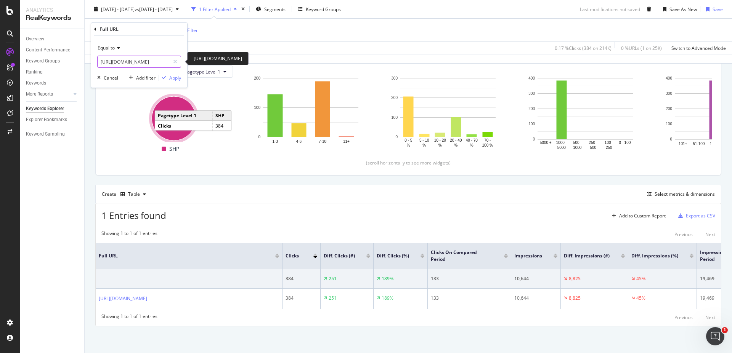
click at [131, 62] on input "[URL][DOMAIN_NAME]" at bounding box center [134, 62] width 72 height 12
paste input "comment-choisir-ses-chaussures-de-running"
type input "[URL][DOMAIN_NAME]"
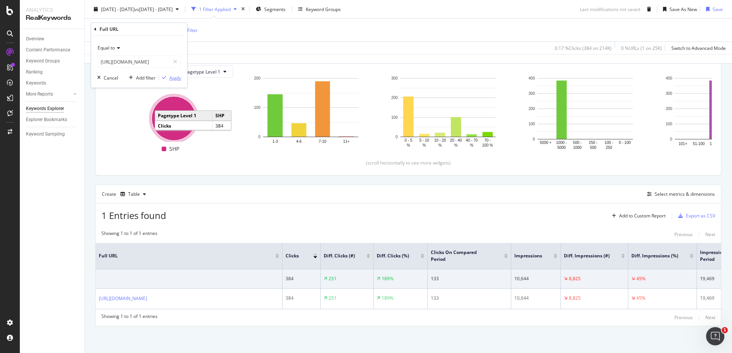
click at [173, 76] on div "Apply" at bounding box center [175, 78] width 12 height 6
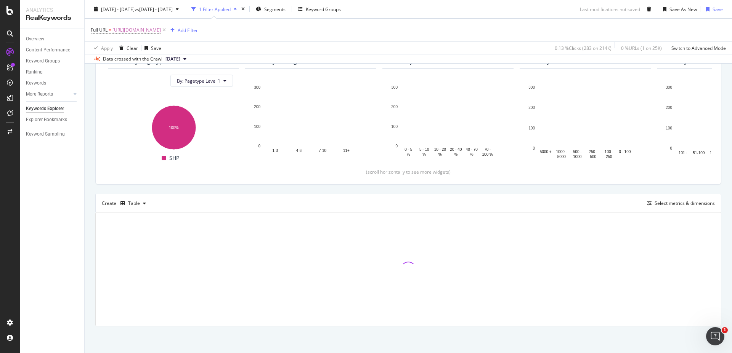
scroll to position [120, 0]
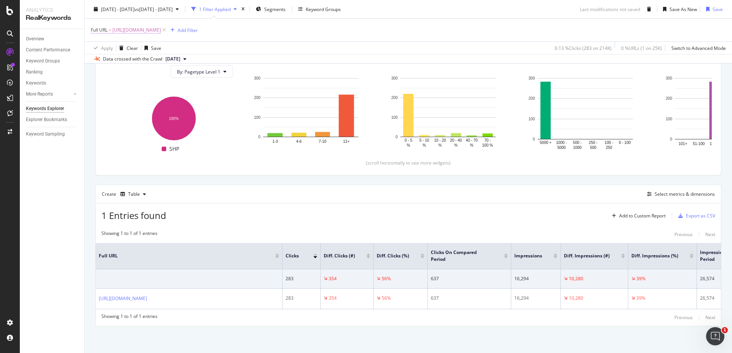
click at [161, 27] on span "[URL][DOMAIN_NAME]" at bounding box center [136, 30] width 48 height 11
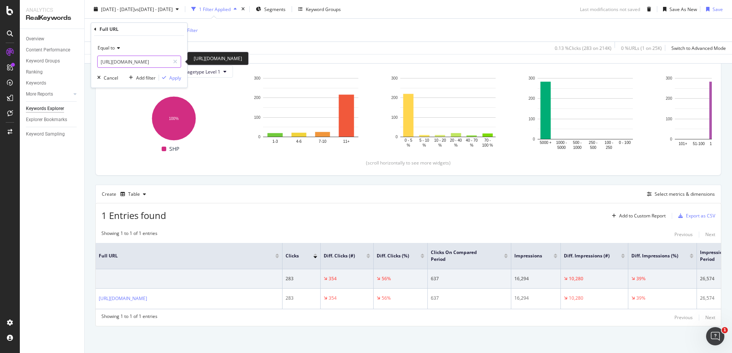
click at [157, 61] on input "[URL][DOMAIN_NAME]" at bounding box center [134, 62] width 72 height 12
paste input "hoisir-sa-[PERSON_NAME]-pour-courir-de-nuit"
type input "[URL][DOMAIN_NAME][PERSON_NAME]"
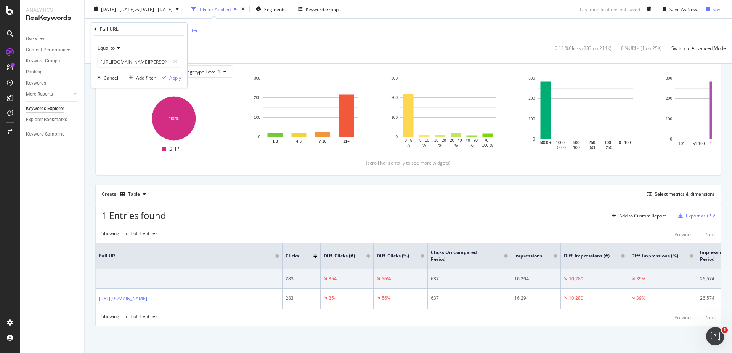
click at [161, 29] on span "[URL][DOMAIN_NAME]" at bounding box center [136, 30] width 48 height 11
click at [125, 64] on input "[URL][DOMAIN_NAME]" at bounding box center [134, 62] width 72 height 12
paste input "hoisir-sa-[PERSON_NAME]-pour-courir-de-nuit"
type input "[URL][DOMAIN_NAME][PERSON_NAME]"
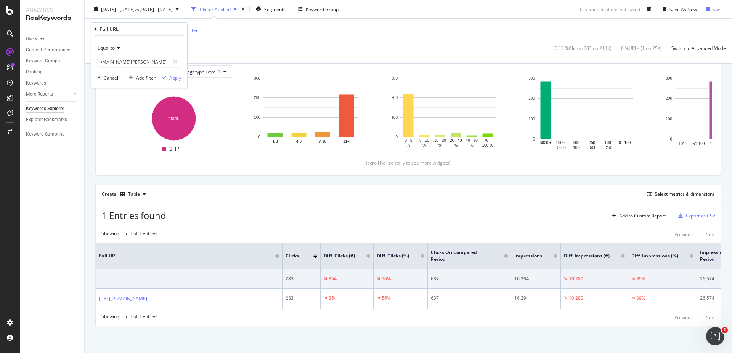
click at [172, 79] on div "Apply" at bounding box center [175, 78] width 12 height 6
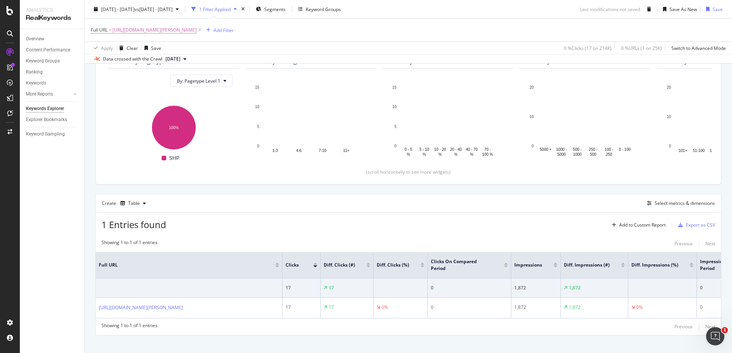
scroll to position [120, 0]
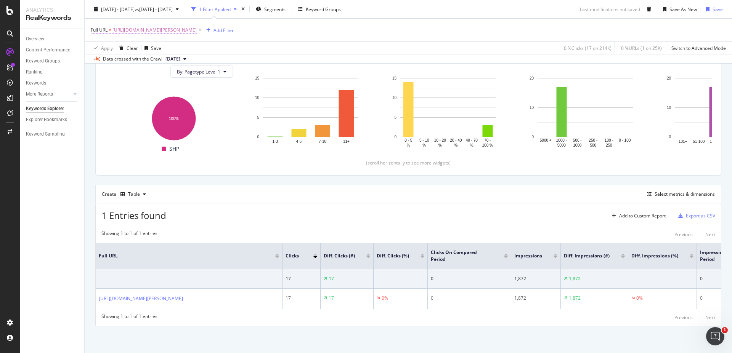
click at [165, 31] on span "[URL][DOMAIN_NAME][PERSON_NAME]" at bounding box center [154, 30] width 84 height 11
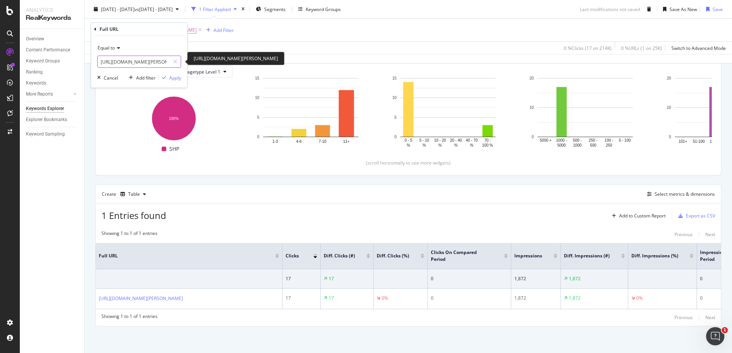
click at [129, 59] on input "[URL][DOMAIN_NAME][PERSON_NAME]" at bounding box center [134, 62] width 72 height 12
paste input "endurance-fondamentale"
click at [125, 63] on input "[URL][DOMAIN_NAME]" at bounding box center [134, 62] width 72 height 12
paste input "[URL][DOMAIN_NAME]"
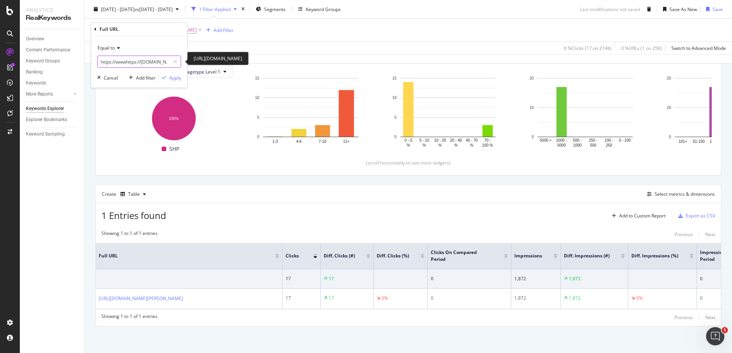
scroll to position [0, 88]
type input "https://wwwhttps://[DOMAIN_NAME][URL][DOMAIN_NAME]"
click at [174, 79] on div "Apply" at bounding box center [175, 78] width 12 height 6
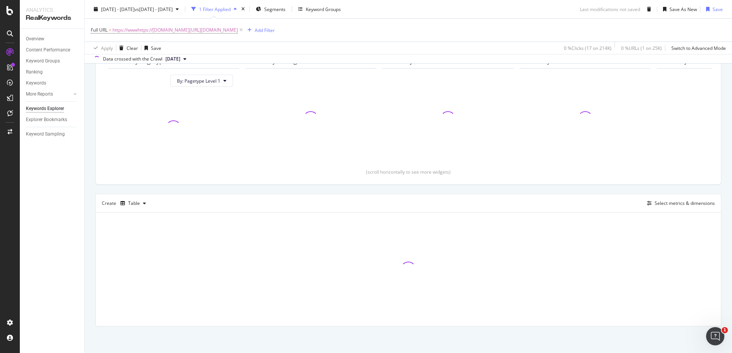
scroll to position [105, 0]
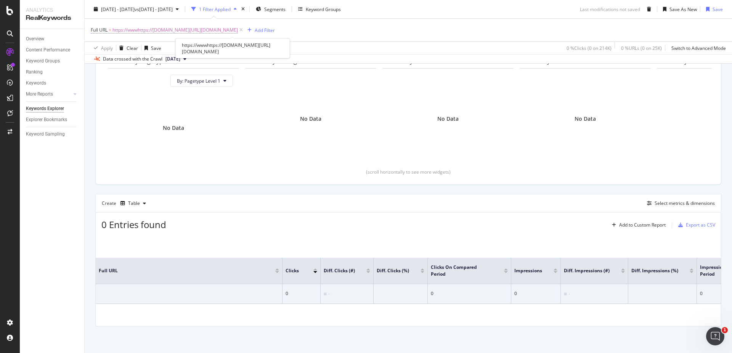
click at [224, 27] on span "https://wwwhttps://[DOMAIN_NAME][URL][DOMAIN_NAME]" at bounding box center [174, 30] width 125 height 11
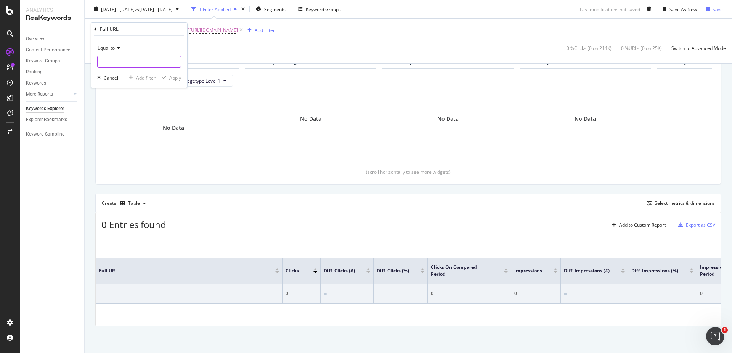
paste input "[URL][DOMAIN_NAME]"
drag, startPoint x: 169, startPoint y: 62, endPoint x: 81, endPoint y: 58, distance: 87.8
click at [81, 58] on body "Analytics RealKeywords Overview Content Performance Keyword Groups Ranking Keyw…" at bounding box center [366, 176] width 732 height 353
type input "[URL][DOMAIN_NAME]"
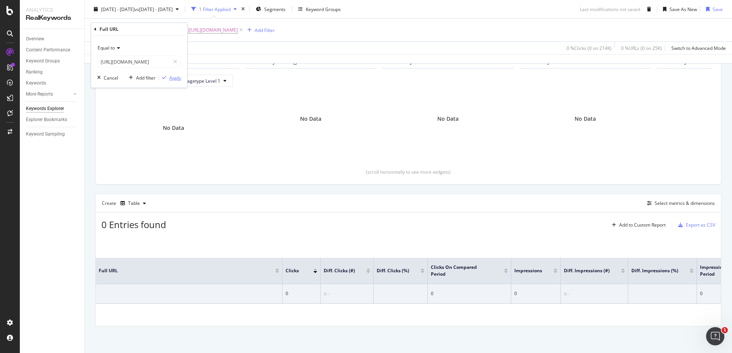
click at [174, 76] on div "Apply" at bounding box center [175, 78] width 12 height 6
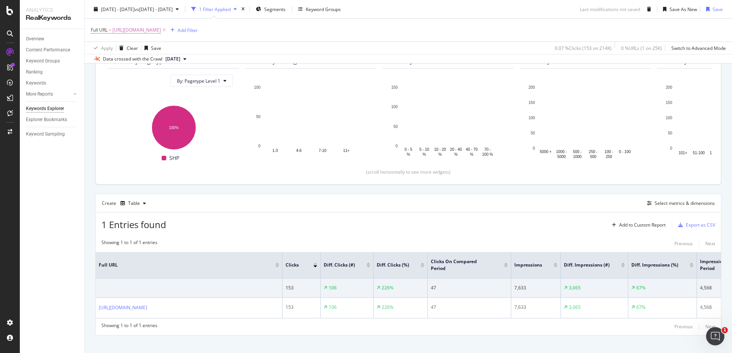
scroll to position [120, 0]
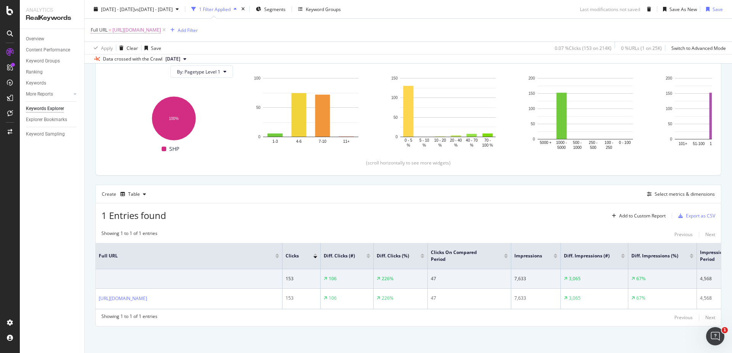
click at [161, 31] on span "[URL][DOMAIN_NAME]" at bounding box center [136, 30] width 48 height 11
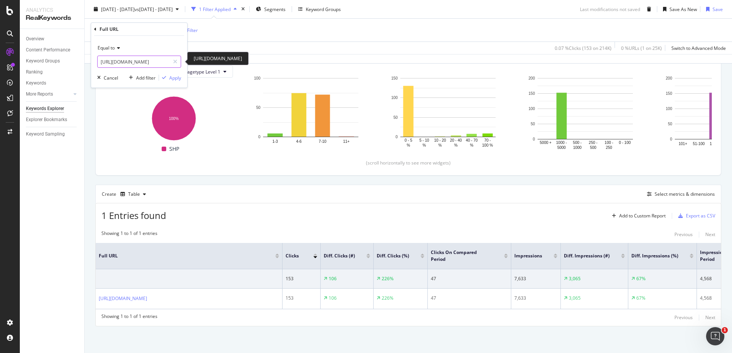
click at [116, 60] on input "[URL][DOMAIN_NAME]" at bounding box center [134, 62] width 72 height 12
paste input "trail/comment-choisir-chaussures-trail"
type input "[URL][DOMAIN_NAME]"
click at [171, 77] on div "Apply" at bounding box center [175, 78] width 12 height 6
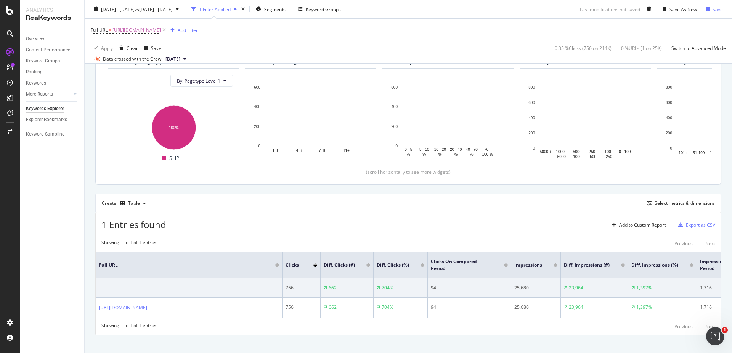
scroll to position [120, 0]
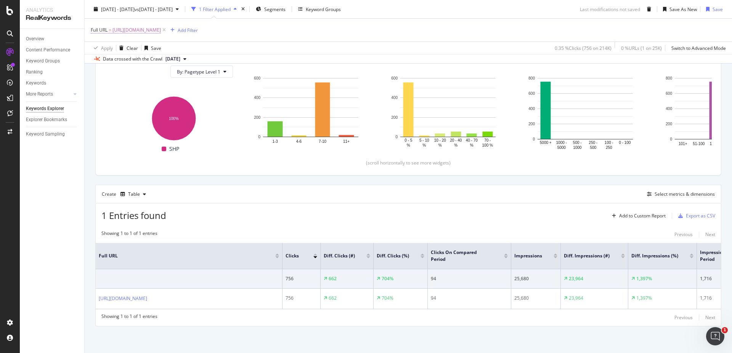
click at [161, 28] on span "[URL][DOMAIN_NAME]" at bounding box center [136, 30] width 48 height 11
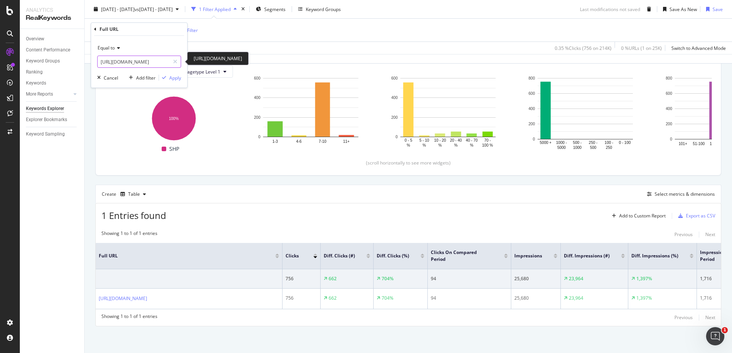
click at [121, 61] on input "[URL][DOMAIN_NAME]" at bounding box center [134, 62] width 72 height 12
paste input "garmin/garmin-forerunner/garmin-forerunner-255"
click at [115, 63] on input "[URL][DOMAIN_NAME]" at bounding box center [134, 62] width 72 height 12
paste input "mment-choisir-chaussures-trail.html"
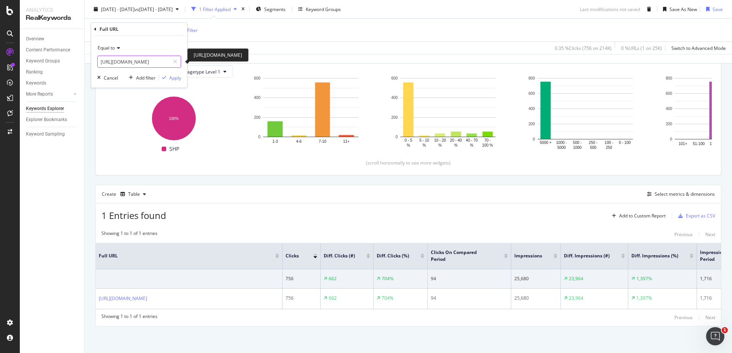
scroll to position [0, 174]
type input "[URL][DOMAIN_NAME]"
click at [172, 74] on button "Apply" at bounding box center [170, 78] width 22 height 8
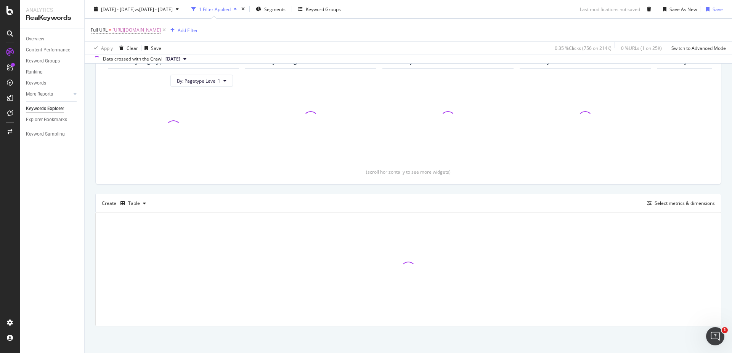
scroll to position [105, 0]
click at [161, 29] on span "[URL][DOMAIN_NAME]" at bounding box center [136, 30] width 48 height 11
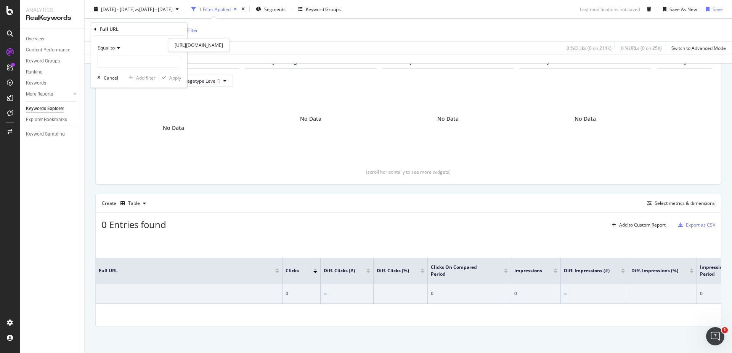
click at [161, 27] on span "[URL][DOMAIN_NAME]" at bounding box center [136, 30] width 48 height 11
click at [148, 61] on input "[URL][DOMAIN_NAME]" at bounding box center [134, 62] width 72 height 12
paste input "text"
type input "[URL][DOMAIN_NAME]"
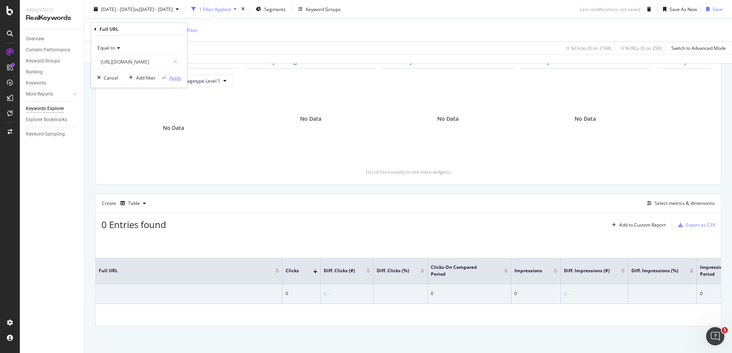
click at [179, 76] on div "Apply" at bounding box center [175, 78] width 12 height 6
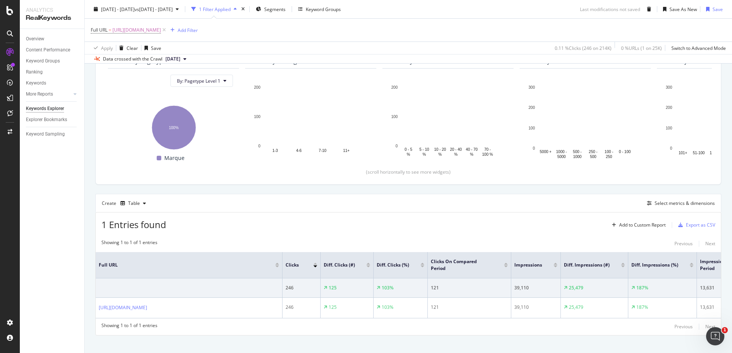
scroll to position [120, 0]
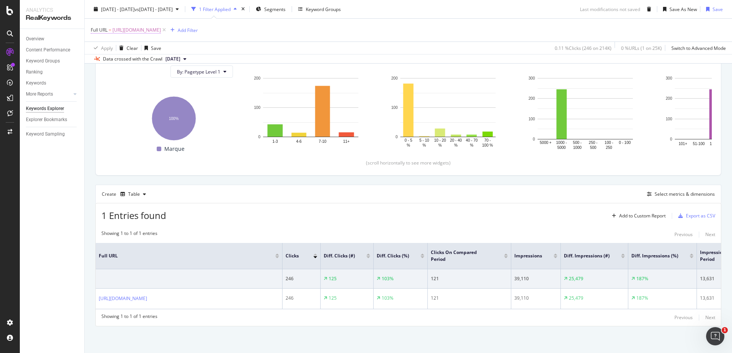
click at [161, 27] on span "[URL][DOMAIN_NAME]" at bounding box center [136, 30] width 48 height 11
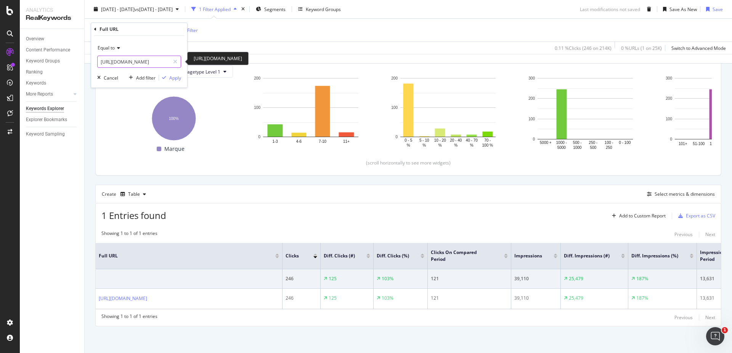
click at [147, 60] on input "[URL][DOMAIN_NAME]" at bounding box center [134, 62] width 72 height 12
paste input "[DOMAIN_NAME][URL]"
type input "[URL][DOMAIN_NAME]"
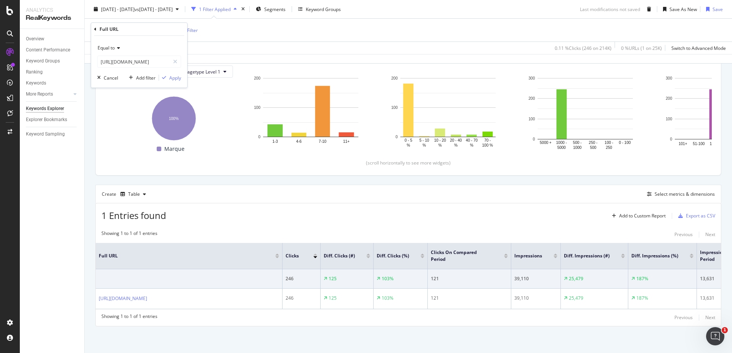
click at [161, 28] on span "[URL][DOMAIN_NAME]" at bounding box center [136, 30] width 48 height 11
click at [120, 61] on input "[URL][DOMAIN_NAME]" at bounding box center [134, 62] width 72 height 12
paste input "running/comment-calculer-sa-vma"
type input "[URL][DOMAIN_NAME]"
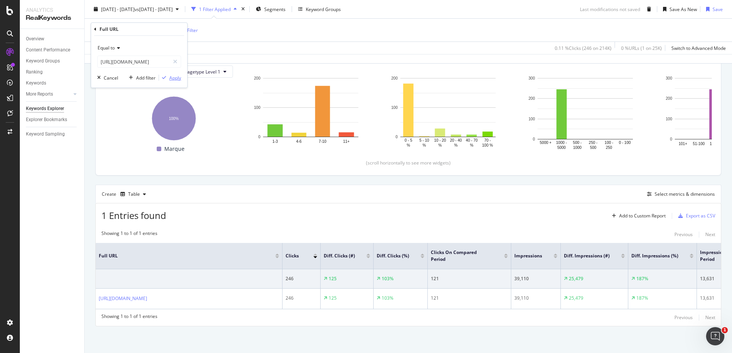
click at [173, 75] on div "Apply" at bounding box center [175, 78] width 12 height 6
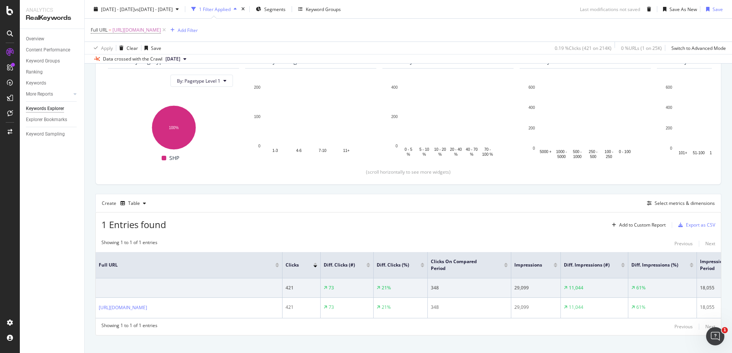
scroll to position [120, 0]
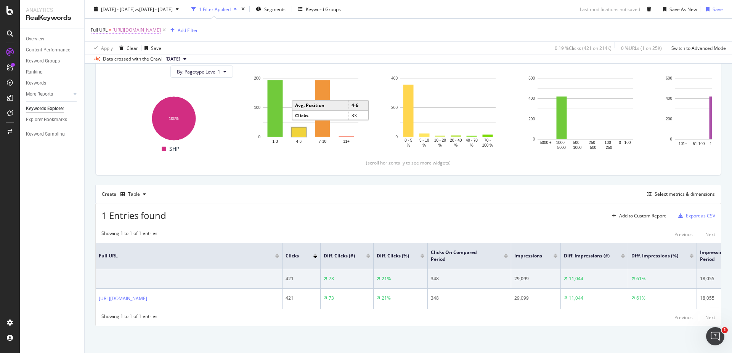
click at [161, 27] on span "[URL][DOMAIN_NAME]" at bounding box center [136, 30] width 48 height 11
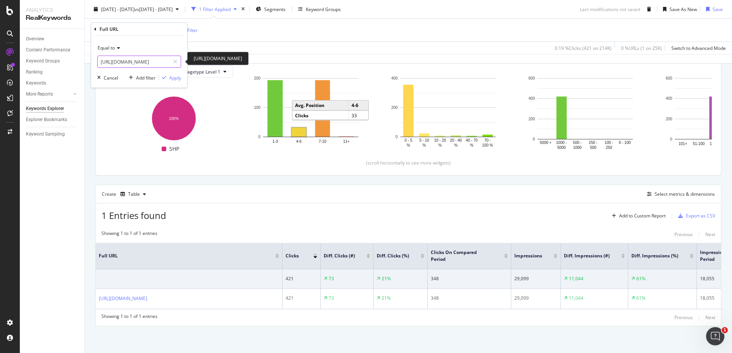
click at [148, 62] on input "[URL][DOMAIN_NAME]" at bounding box center [134, 62] width 72 height 12
paste input "hoisir-chaussures-running-10-km"
type input "[URL][DOMAIN_NAME]"
click at [174, 74] on button "Apply" at bounding box center [170, 78] width 22 height 8
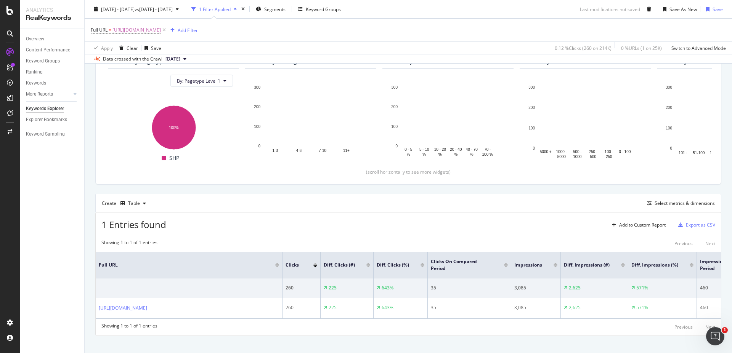
scroll to position [120, 0]
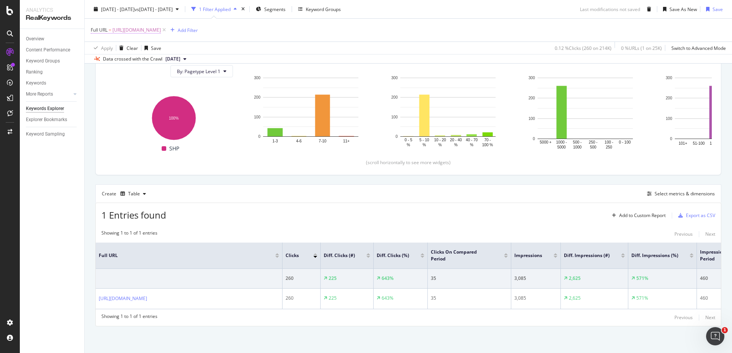
click at [161, 31] on span "[URL][DOMAIN_NAME]" at bounding box center [136, 30] width 48 height 11
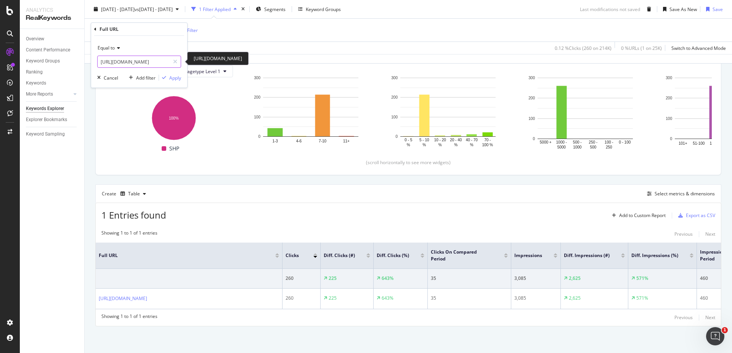
click at [143, 59] on input "[URL][DOMAIN_NAME]" at bounding box center [134, 62] width 72 height 12
paste input "text"
type input "[URL][DOMAIN_NAME]"
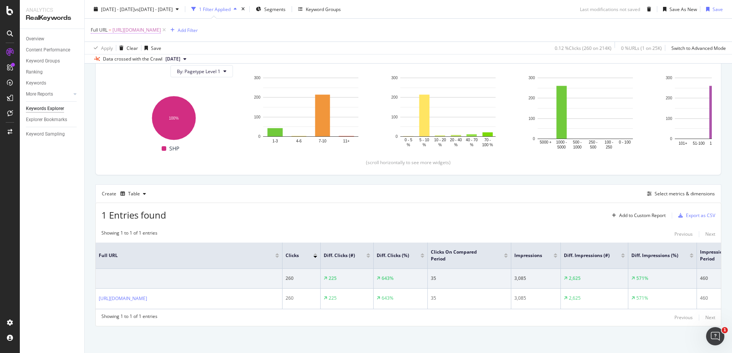
click at [161, 29] on span "[URL][DOMAIN_NAME]" at bounding box center [136, 30] width 48 height 11
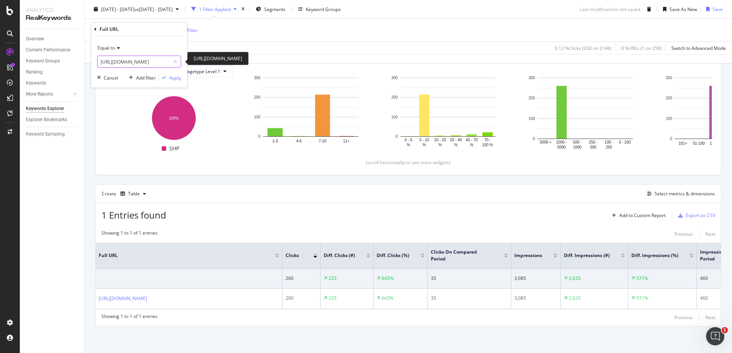
click at [150, 58] on input "[URL][DOMAIN_NAME]" at bounding box center [134, 62] width 72 height 12
paste input "hoka/hoka-mach/hoka-mach-6"
type input "[URL][DOMAIN_NAME]"
click at [172, 78] on div "Apply" at bounding box center [175, 78] width 12 height 6
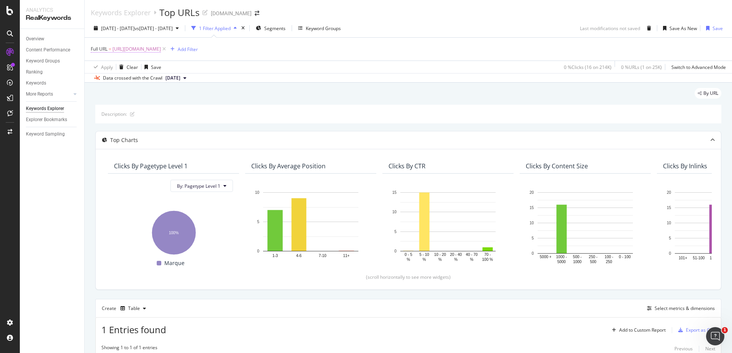
click at [161, 47] on span "[URL][DOMAIN_NAME]" at bounding box center [136, 49] width 48 height 11
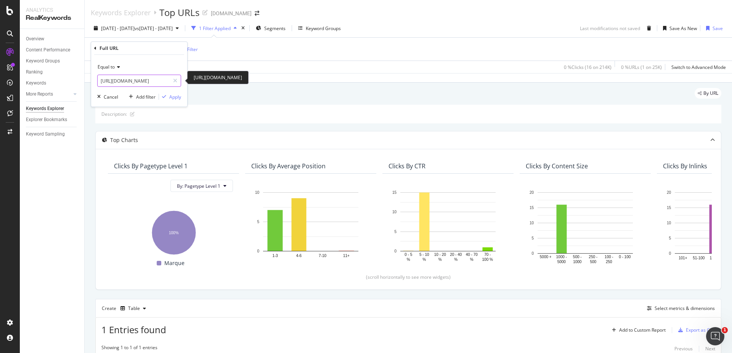
click at [150, 80] on input "[URL][DOMAIN_NAME]" at bounding box center [134, 81] width 72 height 12
paste input "nike/nike-vomero/nike-vomero-18"
type input "[URL][DOMAIN_NAME]"
click at [178, 96] on div "Apply" at bounding box center [175, 97] width 12 height 6
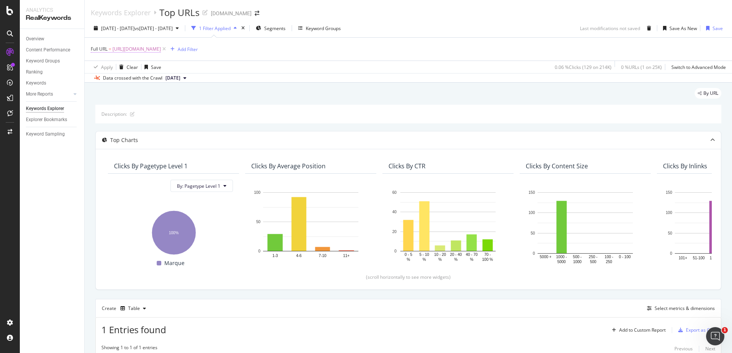
click at [161, 47] on span "[URL][DOMAIN_NAME]" at bounding box center [136, 49] width 48 height 11
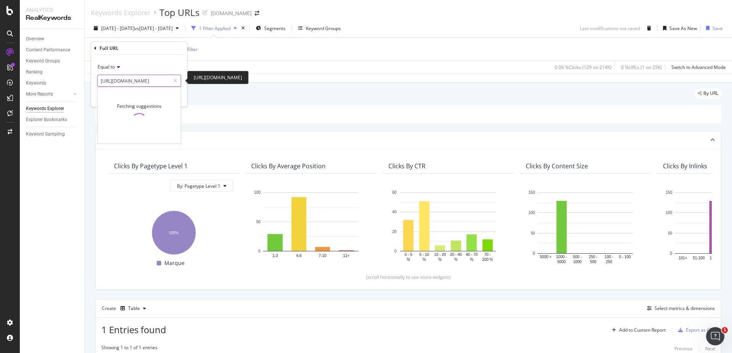
click at [135, 83] on input "[URL][DOMAIN_NAME]" at bounding box center [134, 81] width 72 height 12
paste input "vetement_sport_homme/Triathlon-Cycles_c1022/"
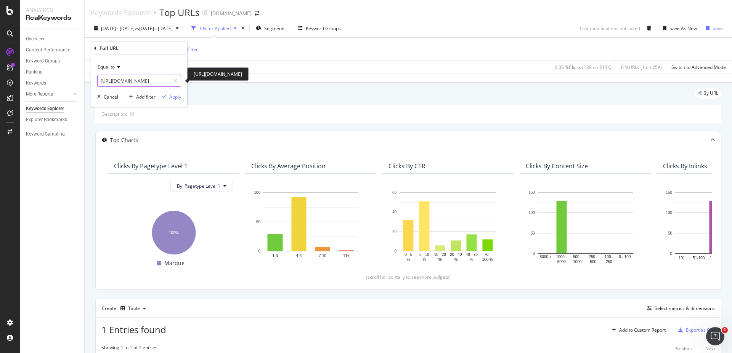
type input "[URL][DOMAIN_NAME]"
click at [169, 95] on div "Apply" at bounding box center [175, 97] width 12 height 6
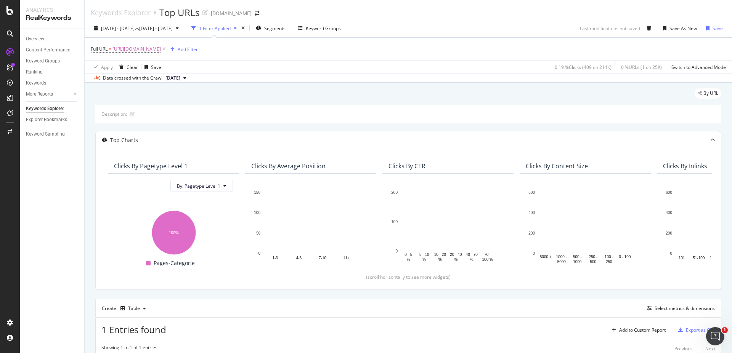
scroll to position [128, 0]
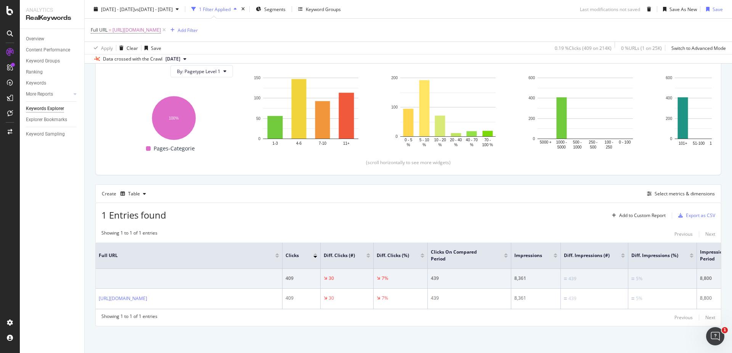
click at [191, 24] on div "Full URL = [URL][DOMAIN_NAME] Add Filter" at bounding box center [408, 30] width 635 height 23
click at [161, 28] on span "[URL][DOMAIN_NAME]" at bounding box center [136, 30] width 48 height 11
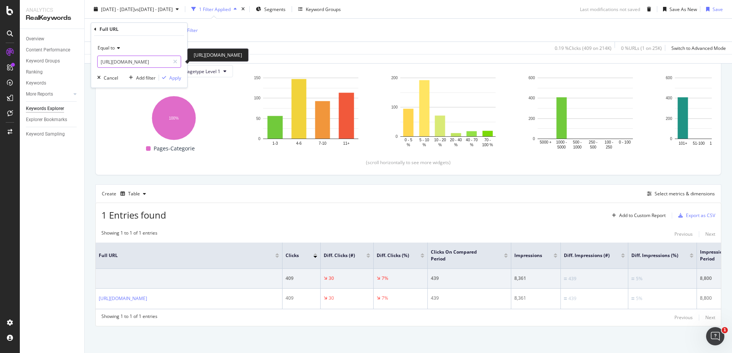
click at [158, 67] on input "[URL][DOMAIN_NAME]" at bounding box center [134, 62] width 72 height 12
paste input "Vestes-coupe-Vent_c38/Nike_m6"
type input "[URL][DOMAIN_NAME]"
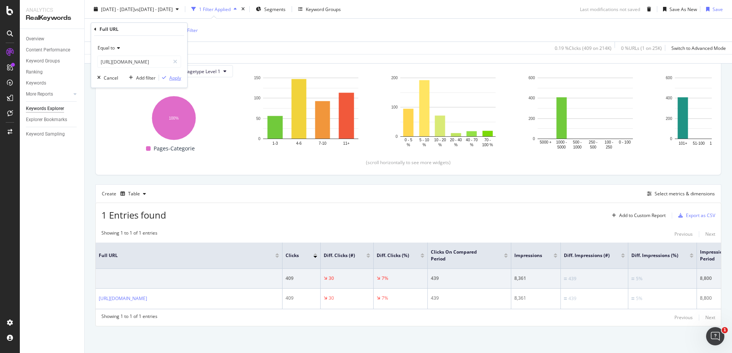
click at [177, 77] on div "Apply" at bounding box center [175, 78] width 12 height 6
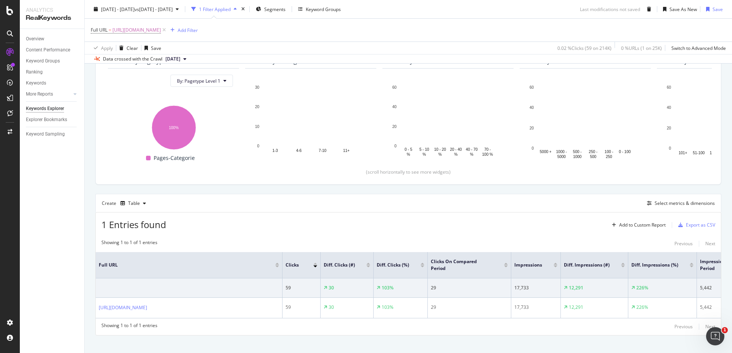
scroll to position [127, 0]
